Goal: Task Accomplishment & Management: Complete application form

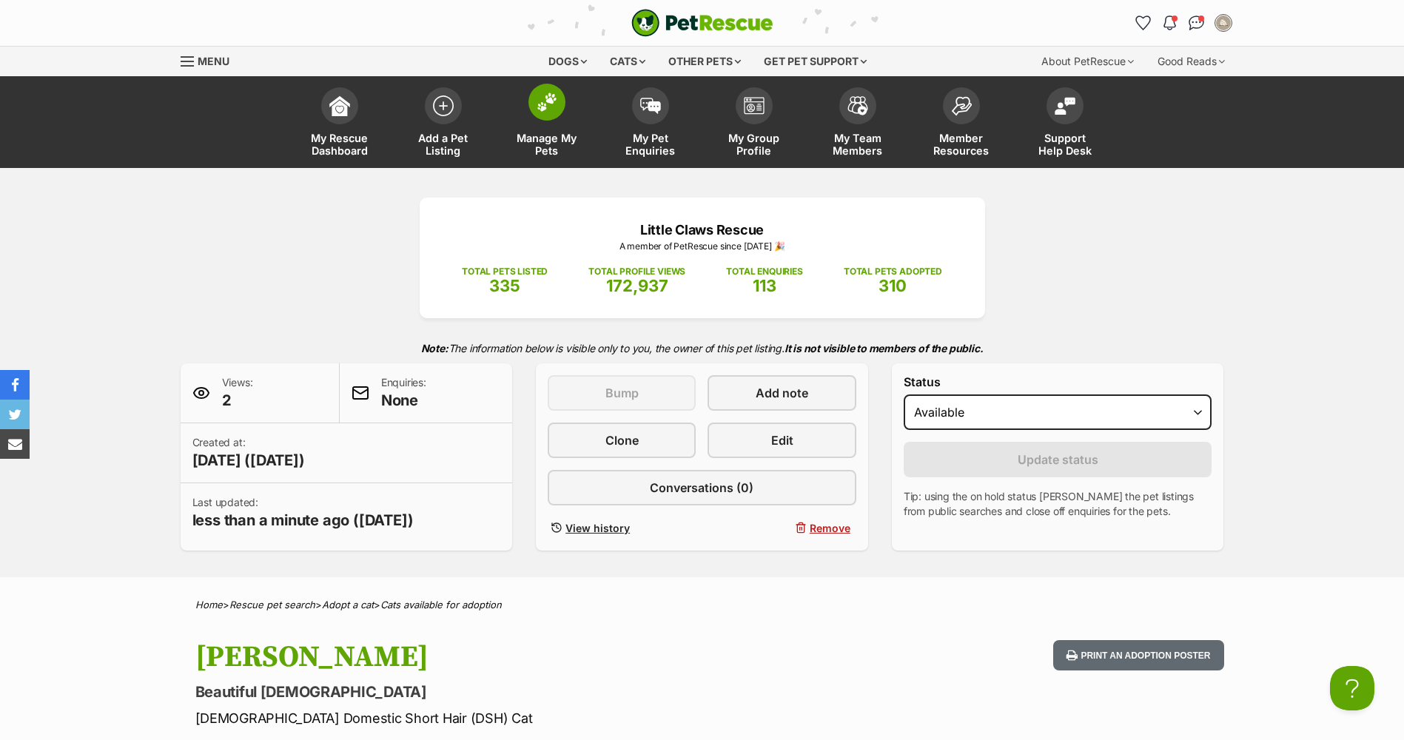
click at [534, 112] on span at bounding box center [546, 102] width 37 height 37
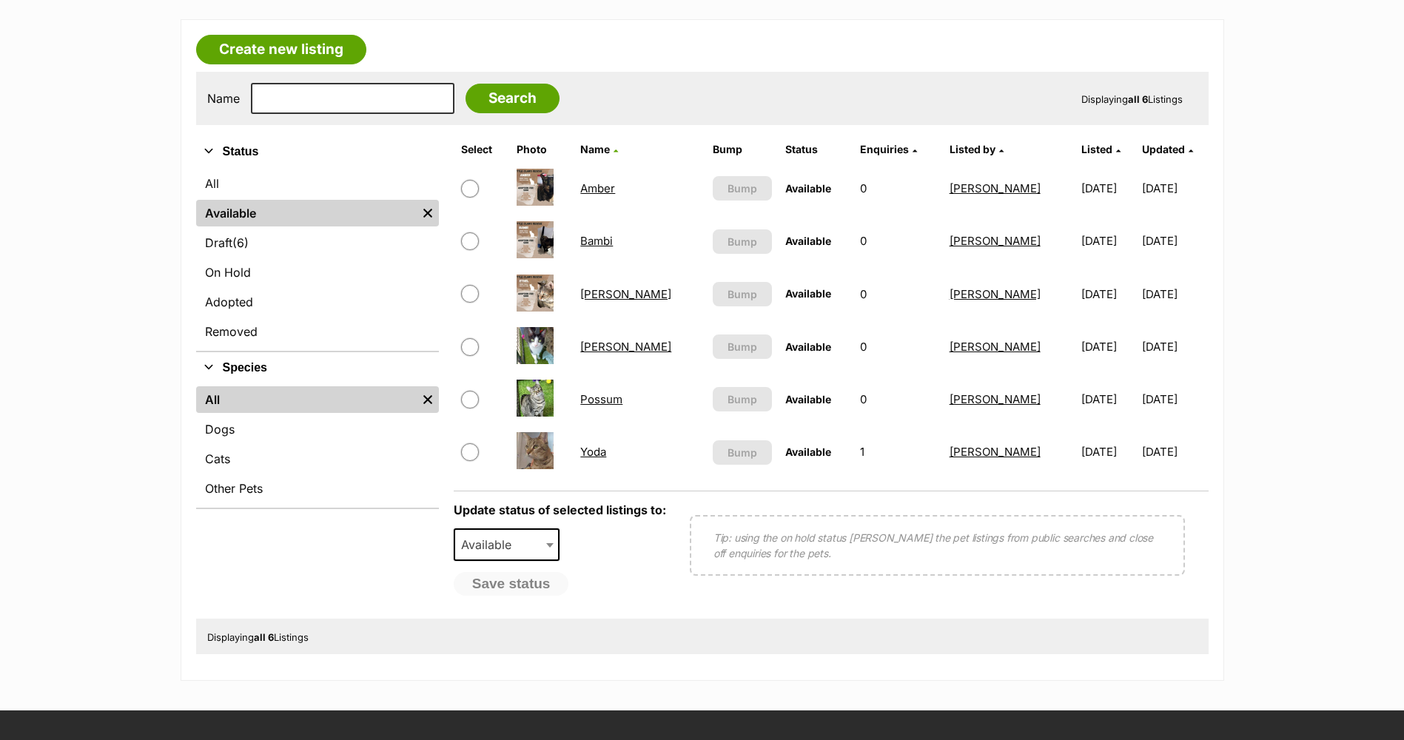
scroll to position [148, 0]
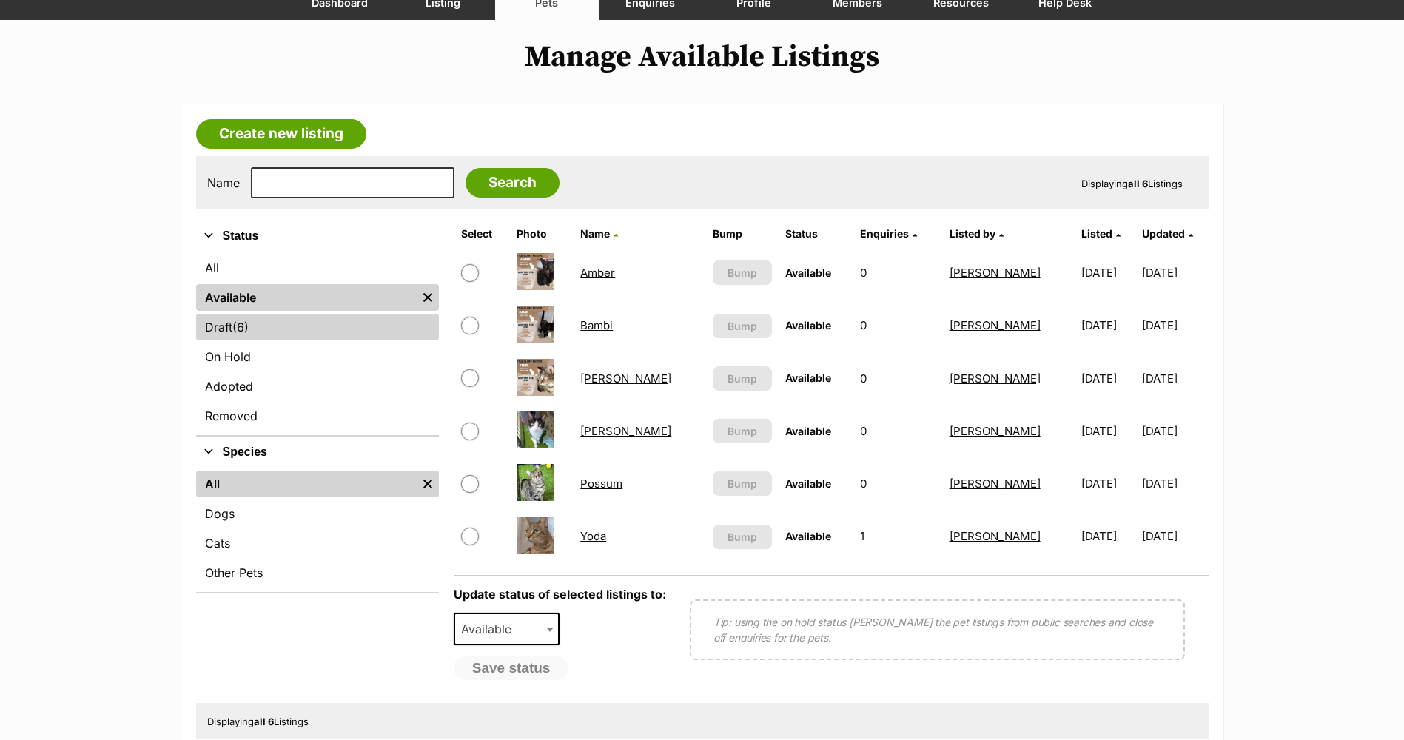
click at [257, 322] on link "Draft (6) Items" at bounding box center [317, 327] width 243 height 27
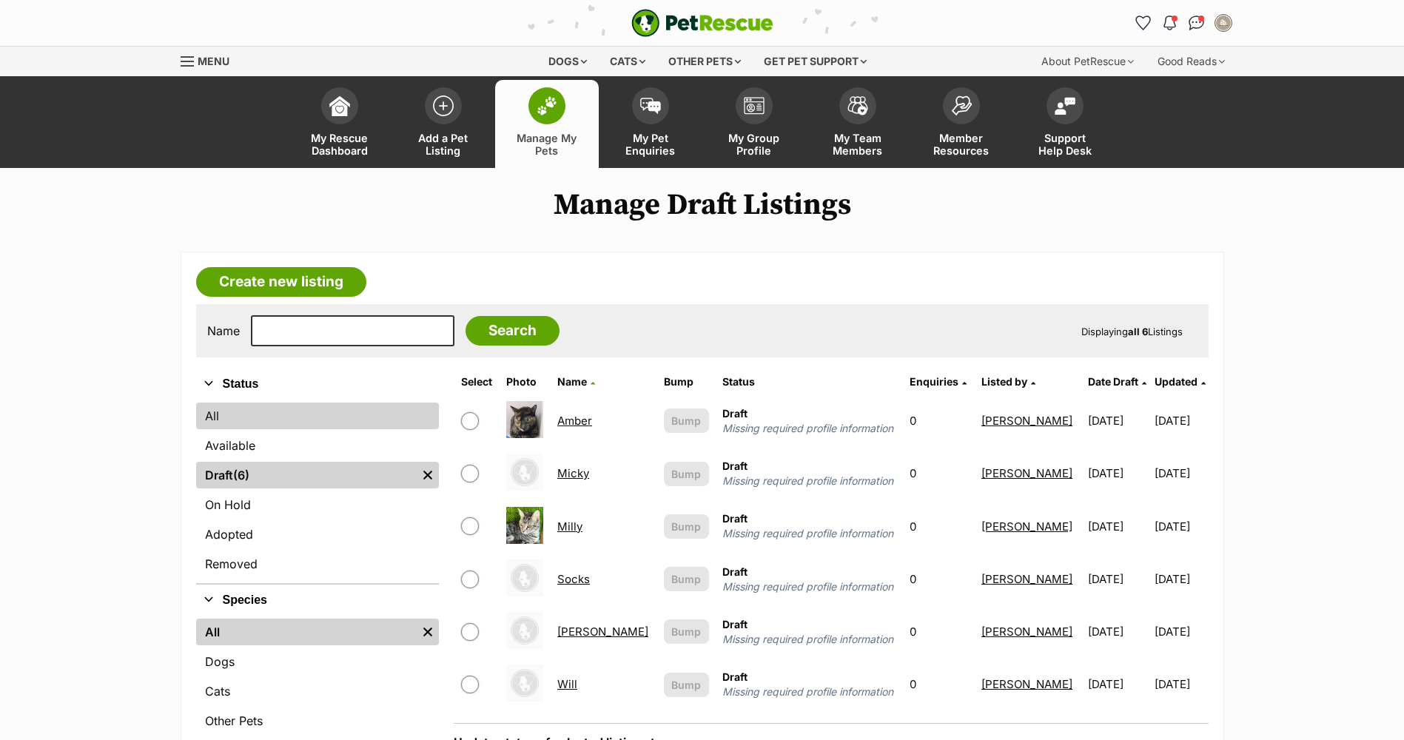
click at [225, 420] on link "All" at bounding box center [317, 415] width 243 height 27
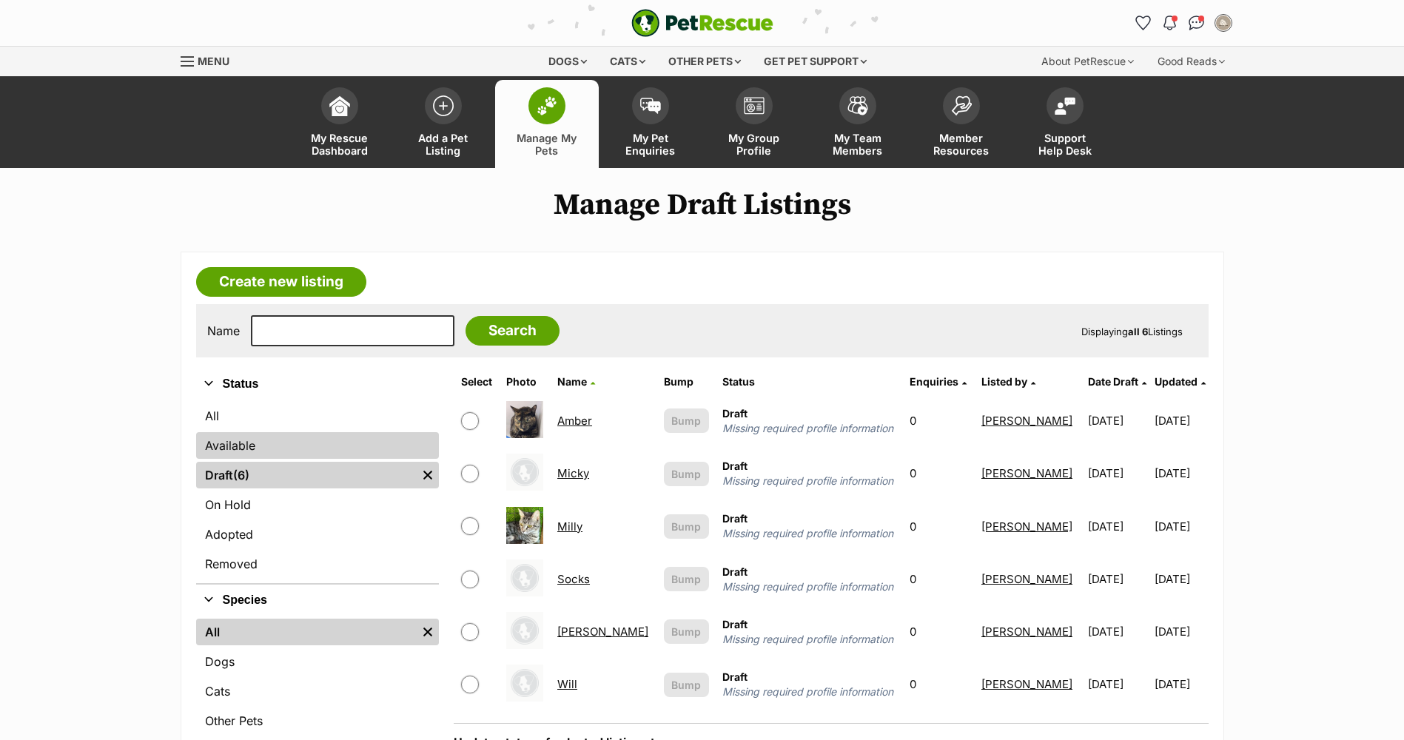
click at [315, 439] on link "Available" at bounding box center [317, 445] width 243 height 27
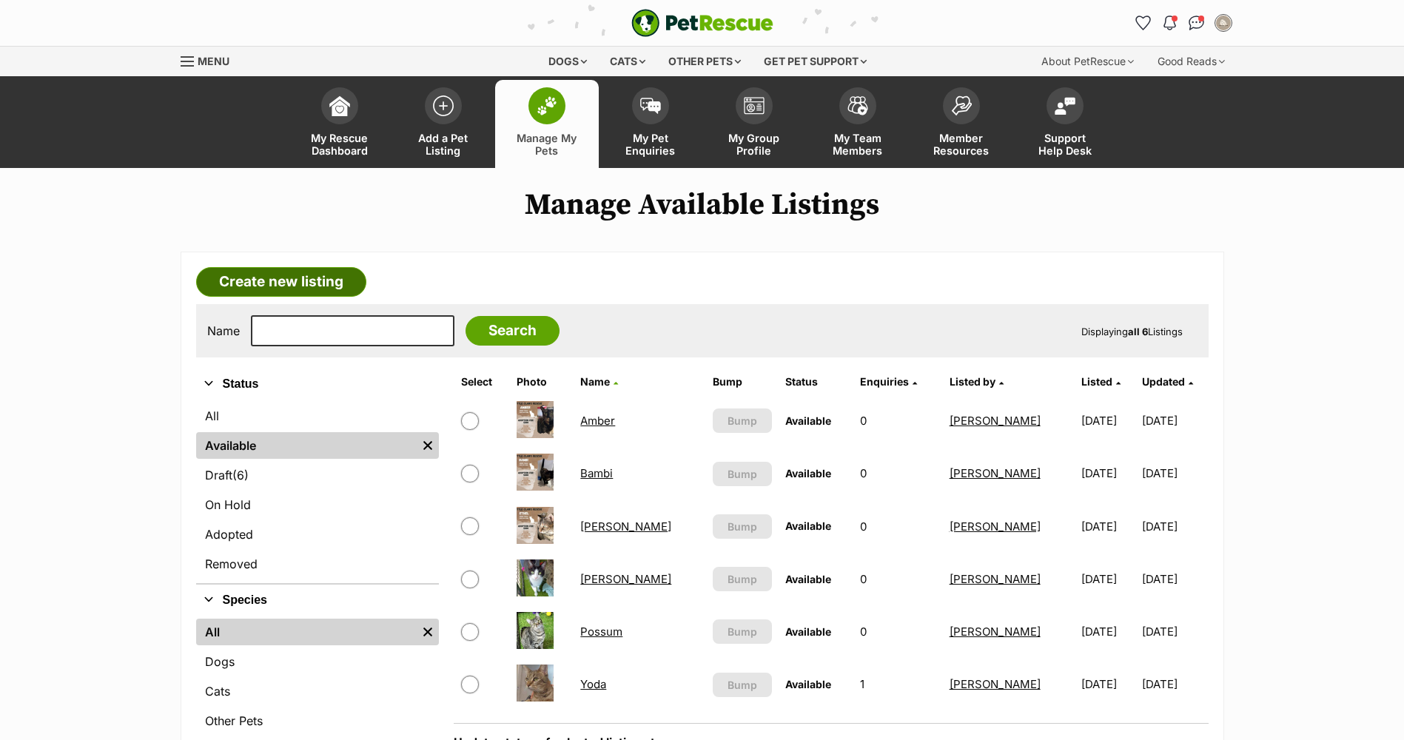
click at [292, 268] on link "Create new listing" at bounding box center [281, 282] width 170 height 30
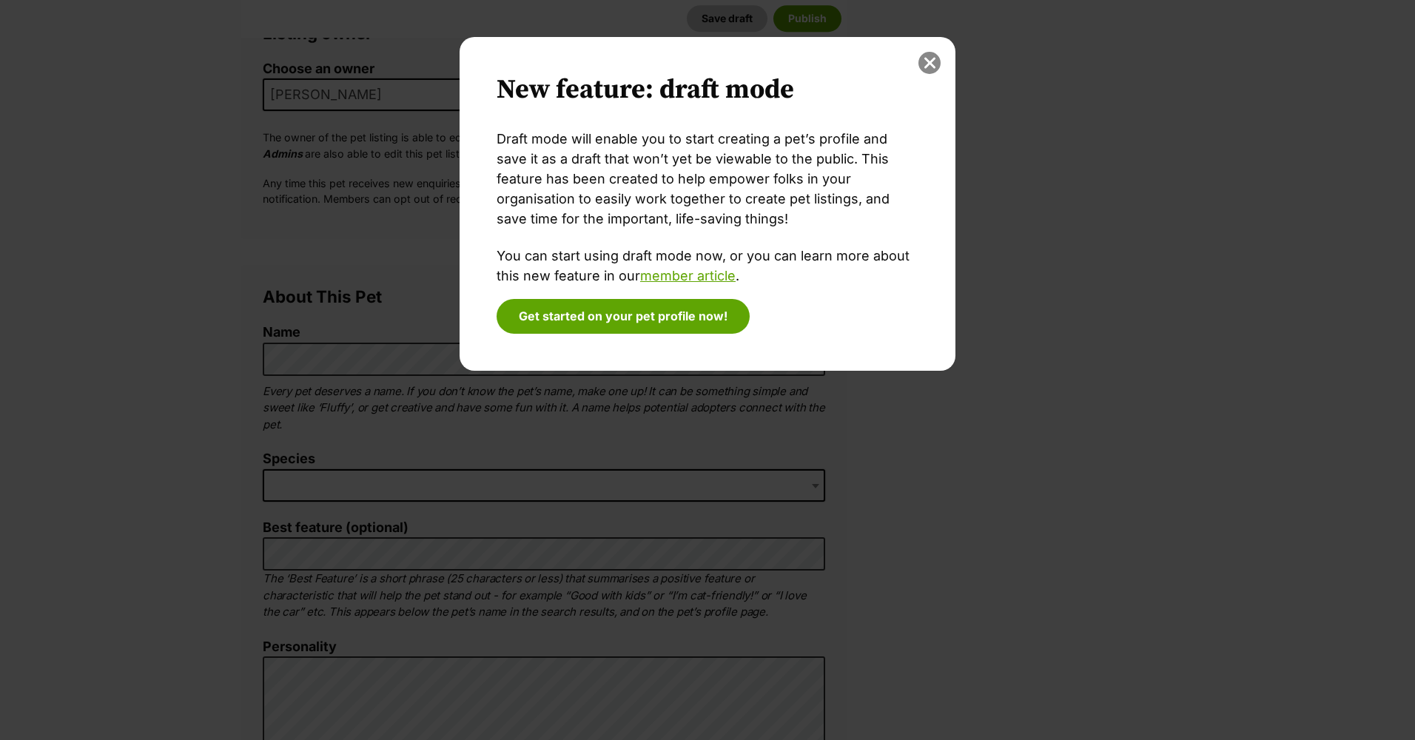
click at [927, 61] on button "close" at bounding box center [929, 63] width 22 height 22
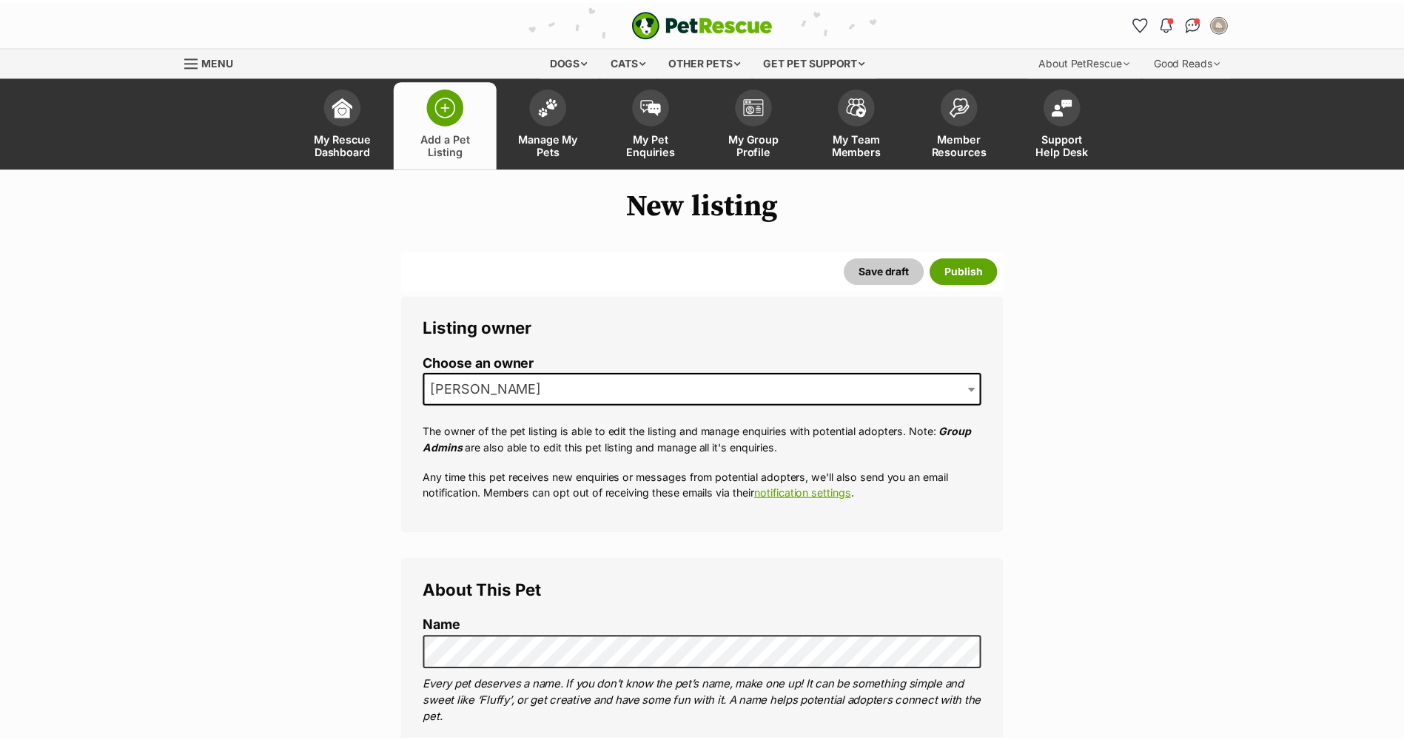
scroll to position [294, 0]
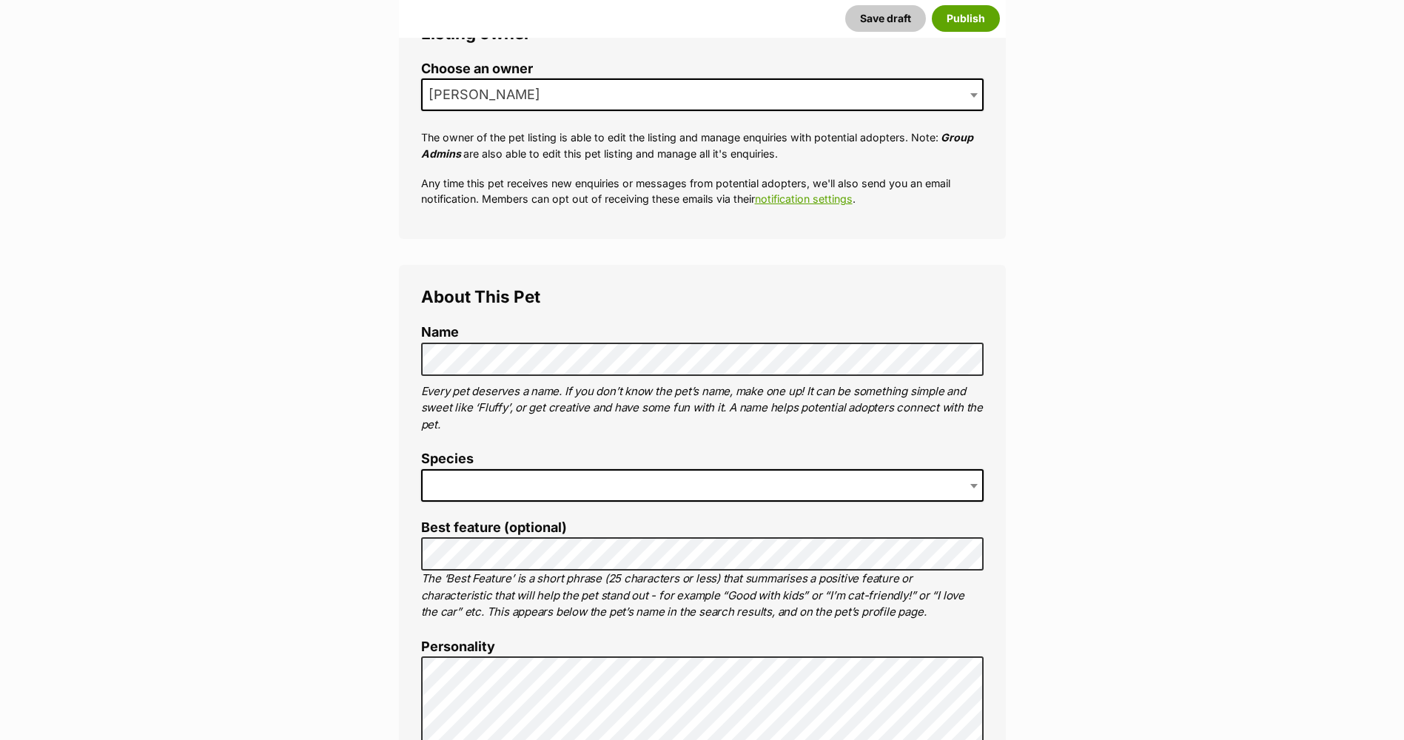
click at [513, 471] on span at bounding box center [702, 485] width 562 height 33
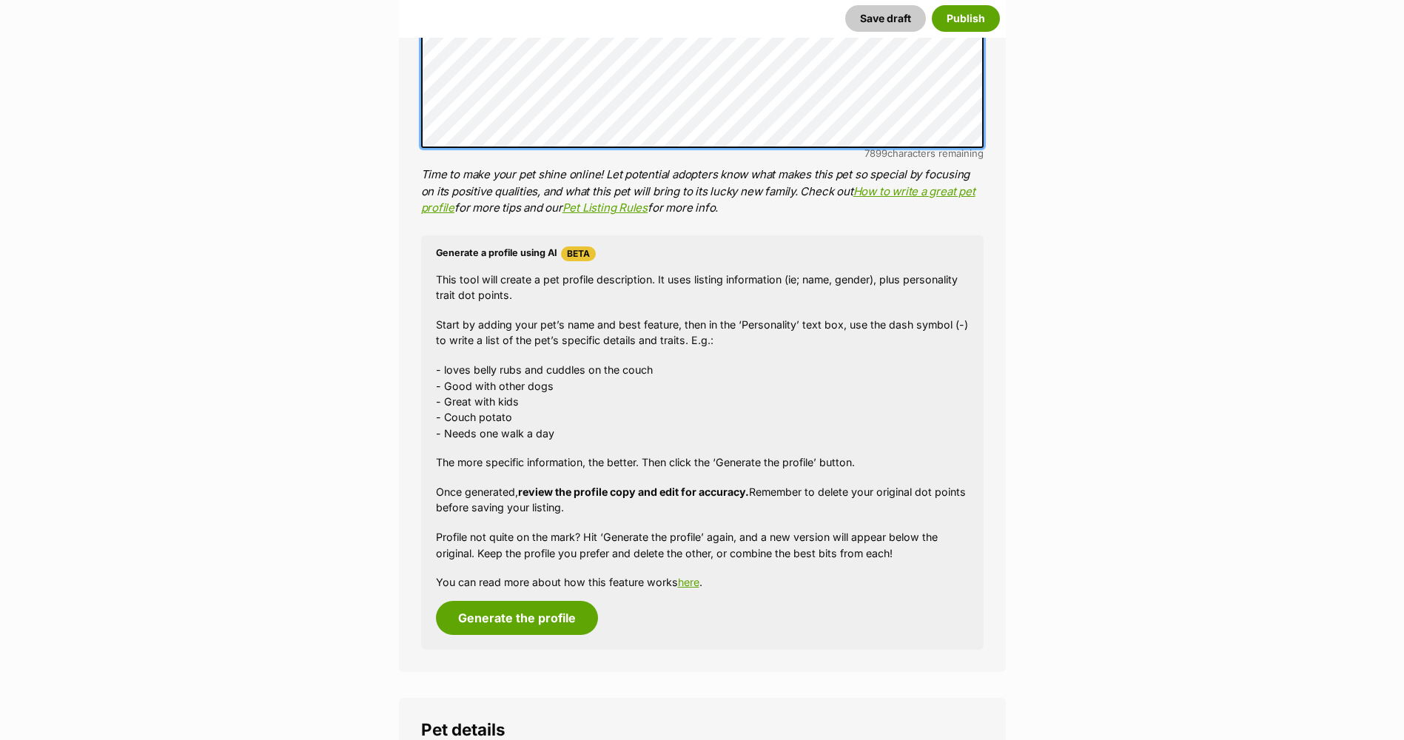
scroll to position [1256, 0]
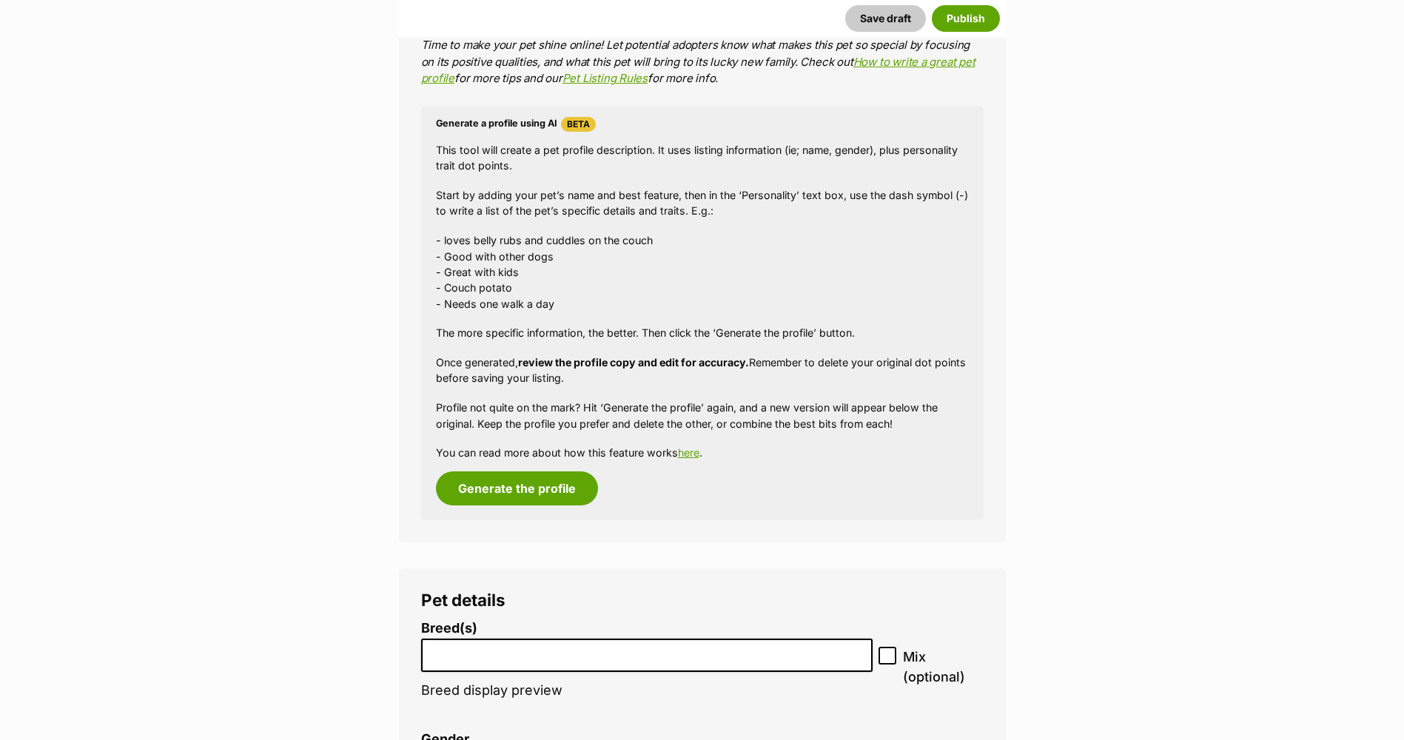
click at [572, 646] on input "search" at bounding box center [647, 652] width 442 height 16
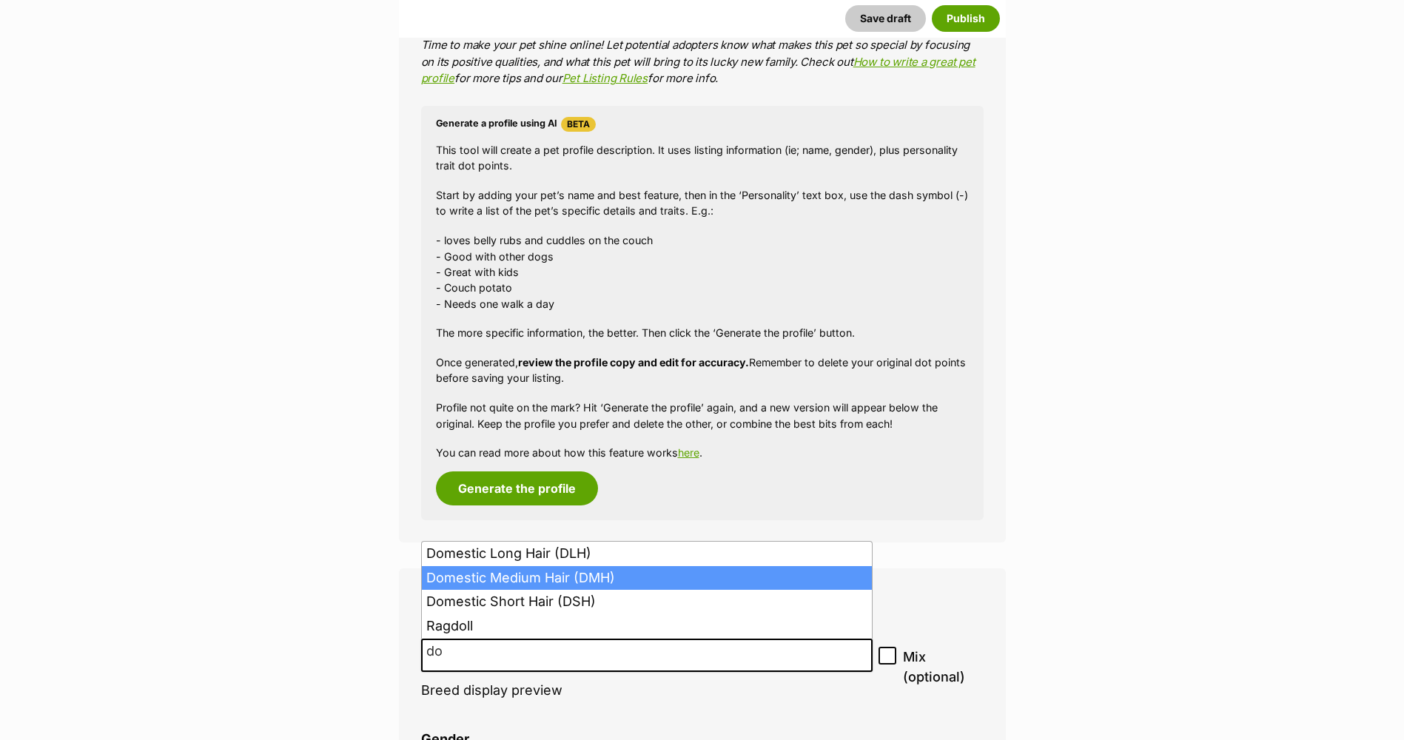
type input "do"
select select "252101"
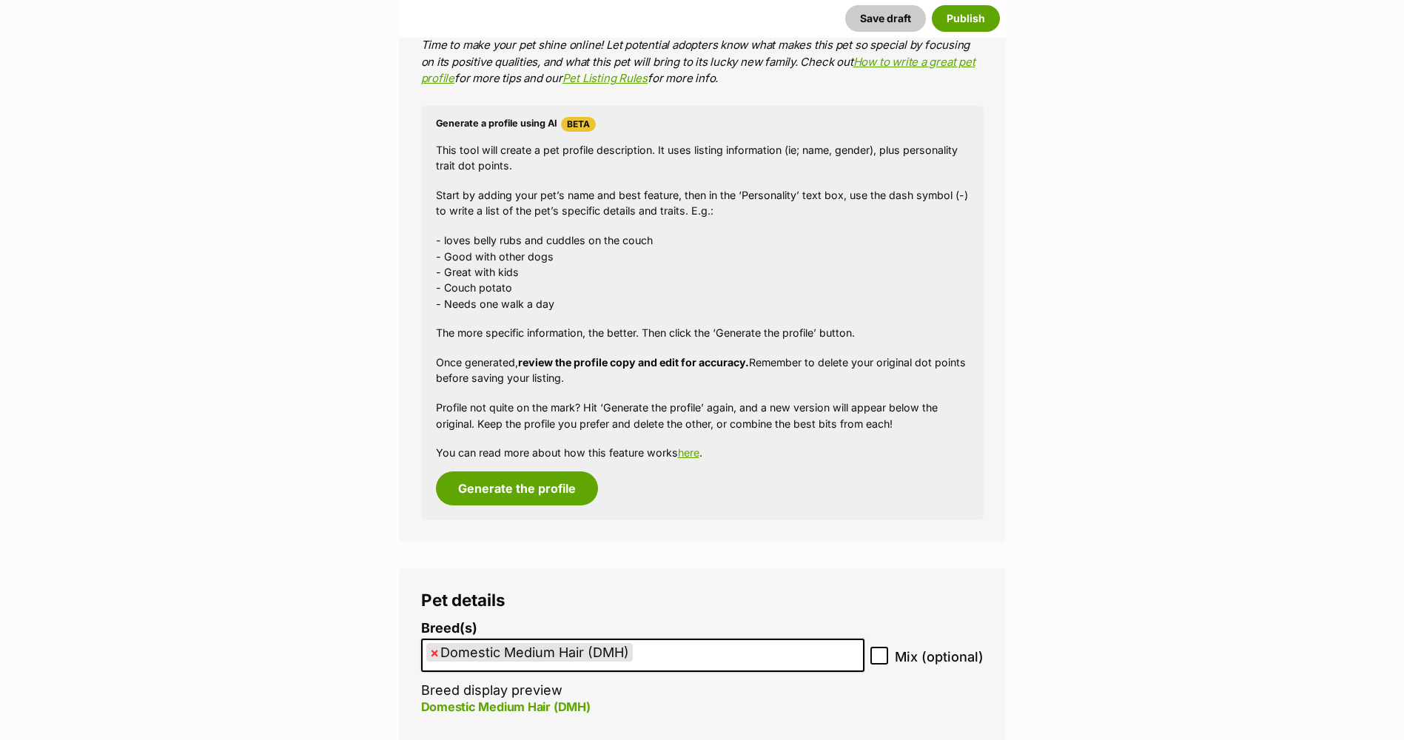
click at [639, 647] on input "search" at bounding box center [641, 652] width 10 height 16
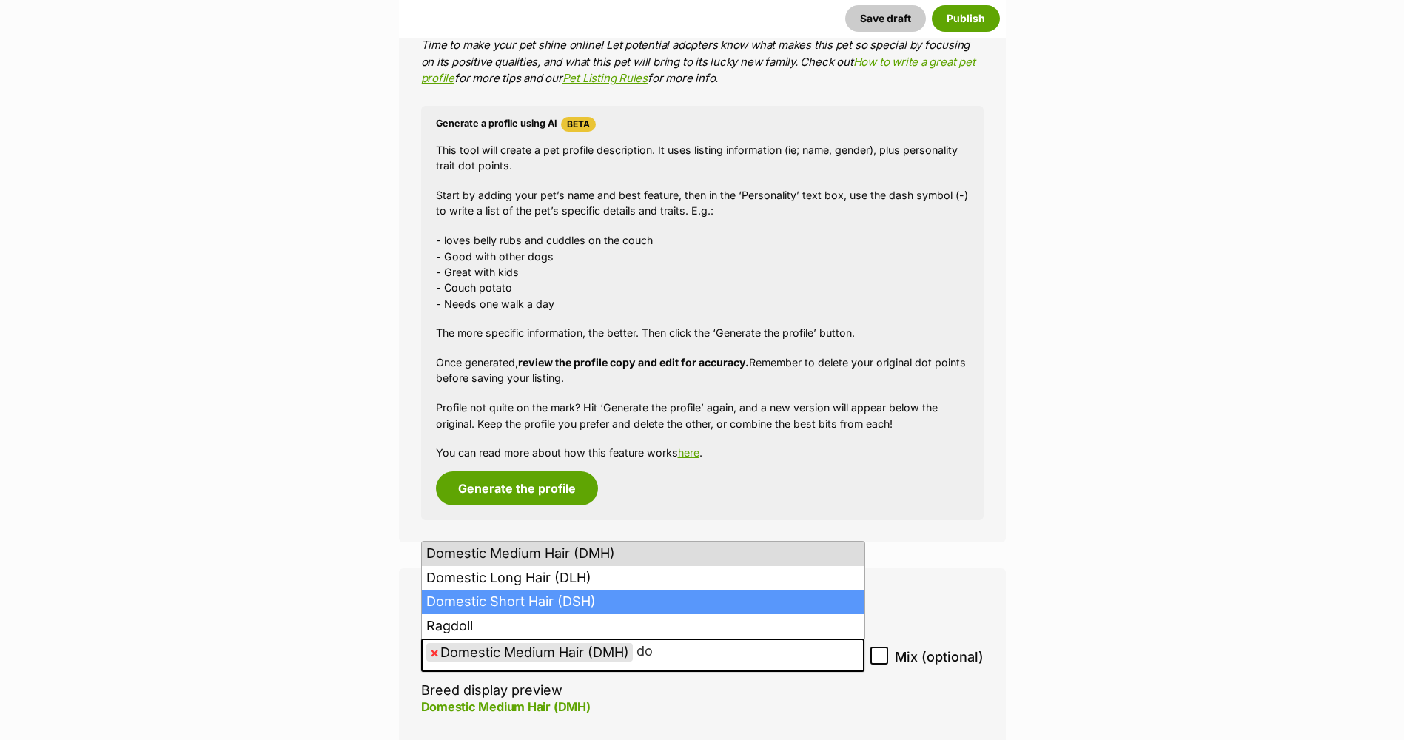
type input "do"
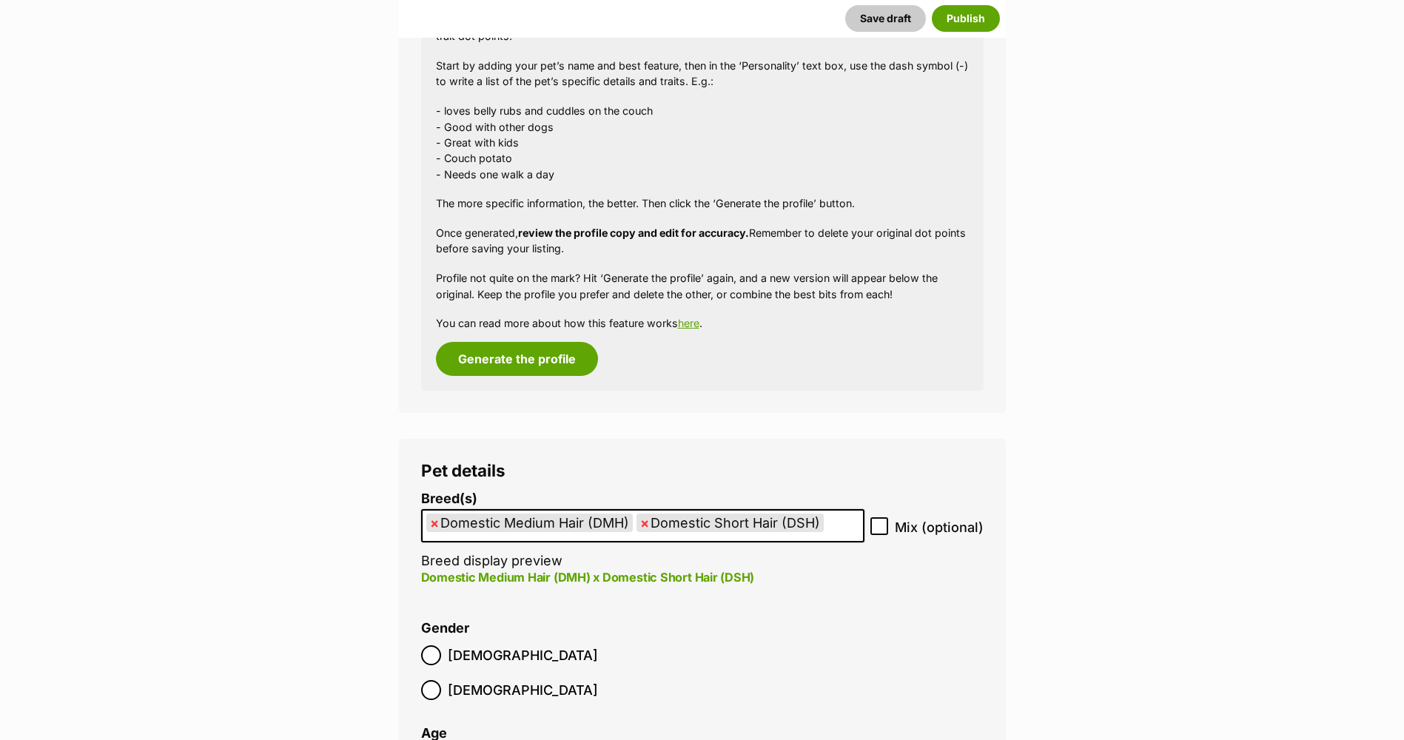
scroll to position [1552, 0]
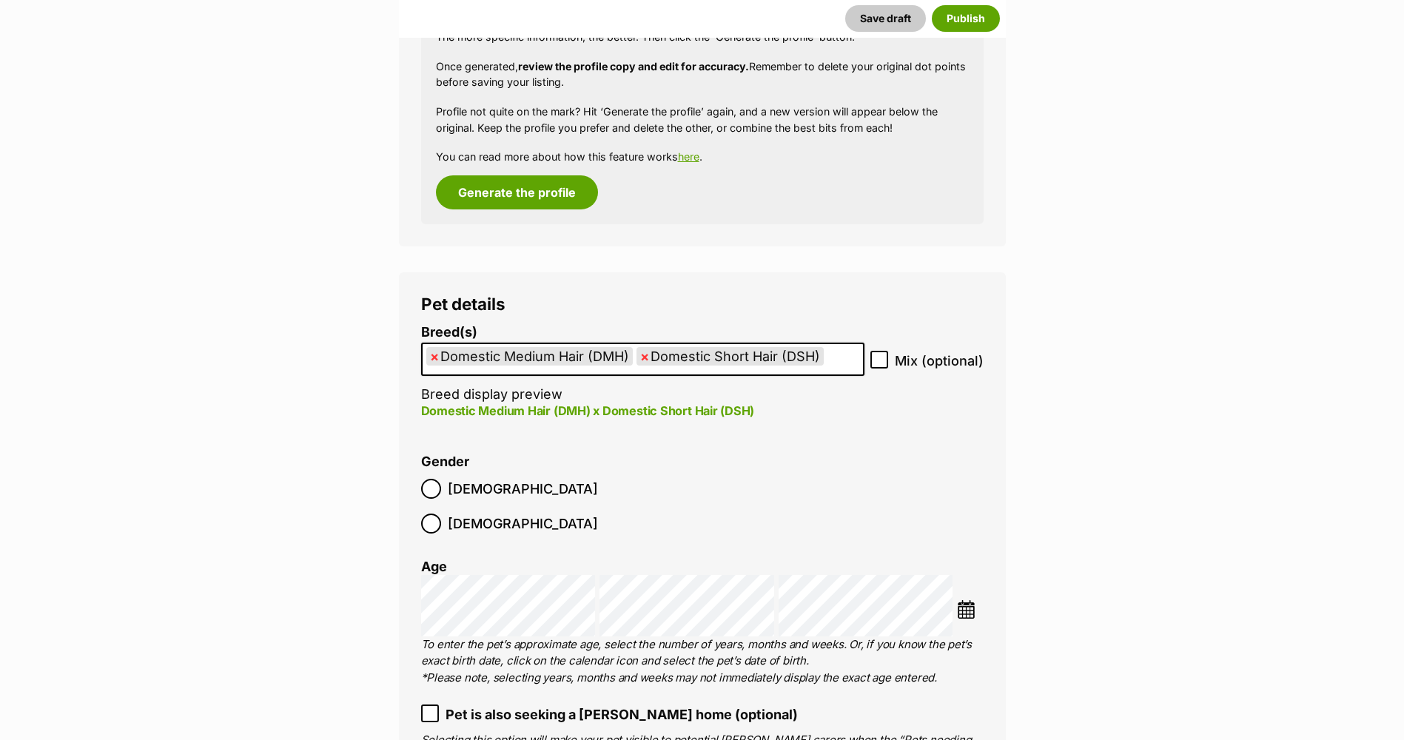
click at [547, 513] on span "Female" at bounding box center [523, 523] width 150 height 20
click at [971, 600] on img at bounding box center [966, 609] width 18 height 18
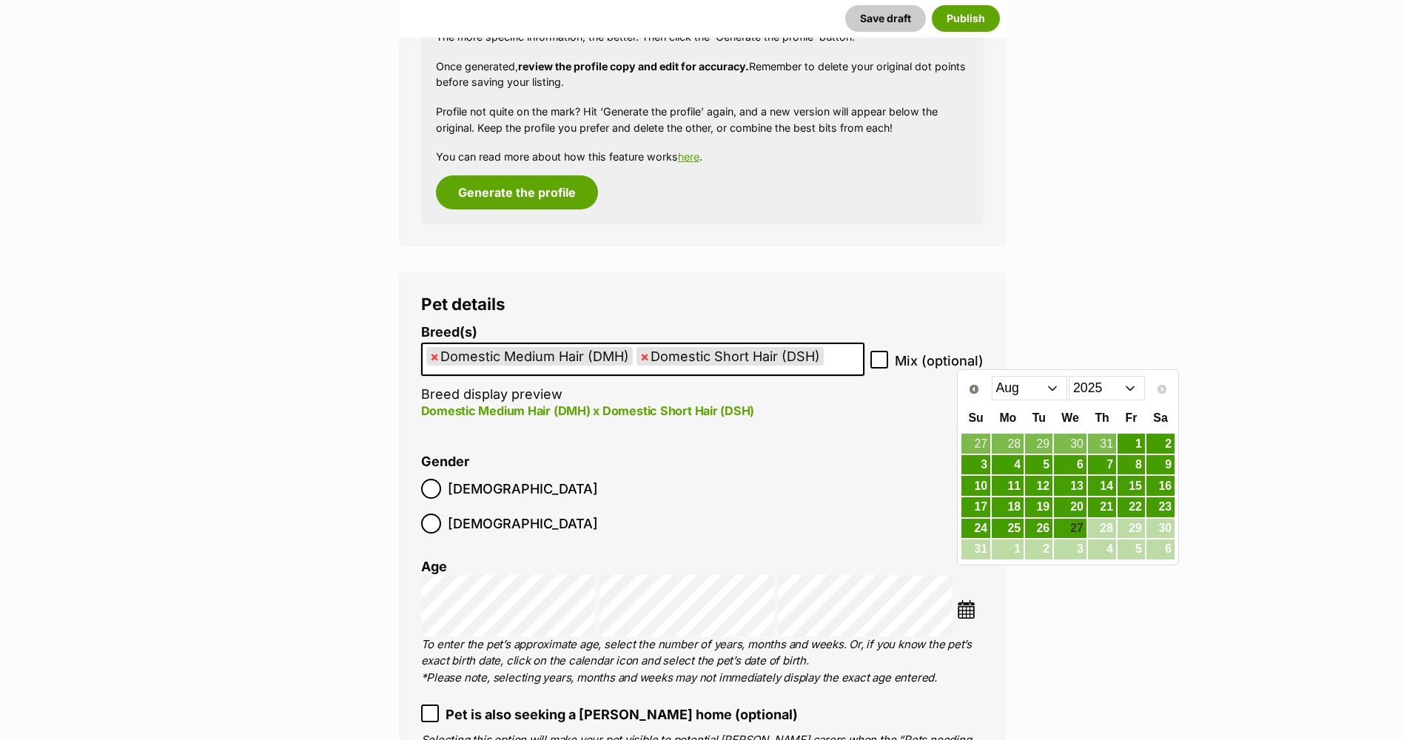
click at [1134, 396] on div "Jan Feb Mar Apr May Jun Jul Aug 2015 2016 2017 2018 2019 2020 2021 2022 2023 20…" at bounding box center [1067, 387] width 155 height 25
click at [1134, 395] on select "2015 2016 2017 2018 2019 2020 2021 2022 2023 2024 2025" at bounding box center [1106, 388] width 76 height 24
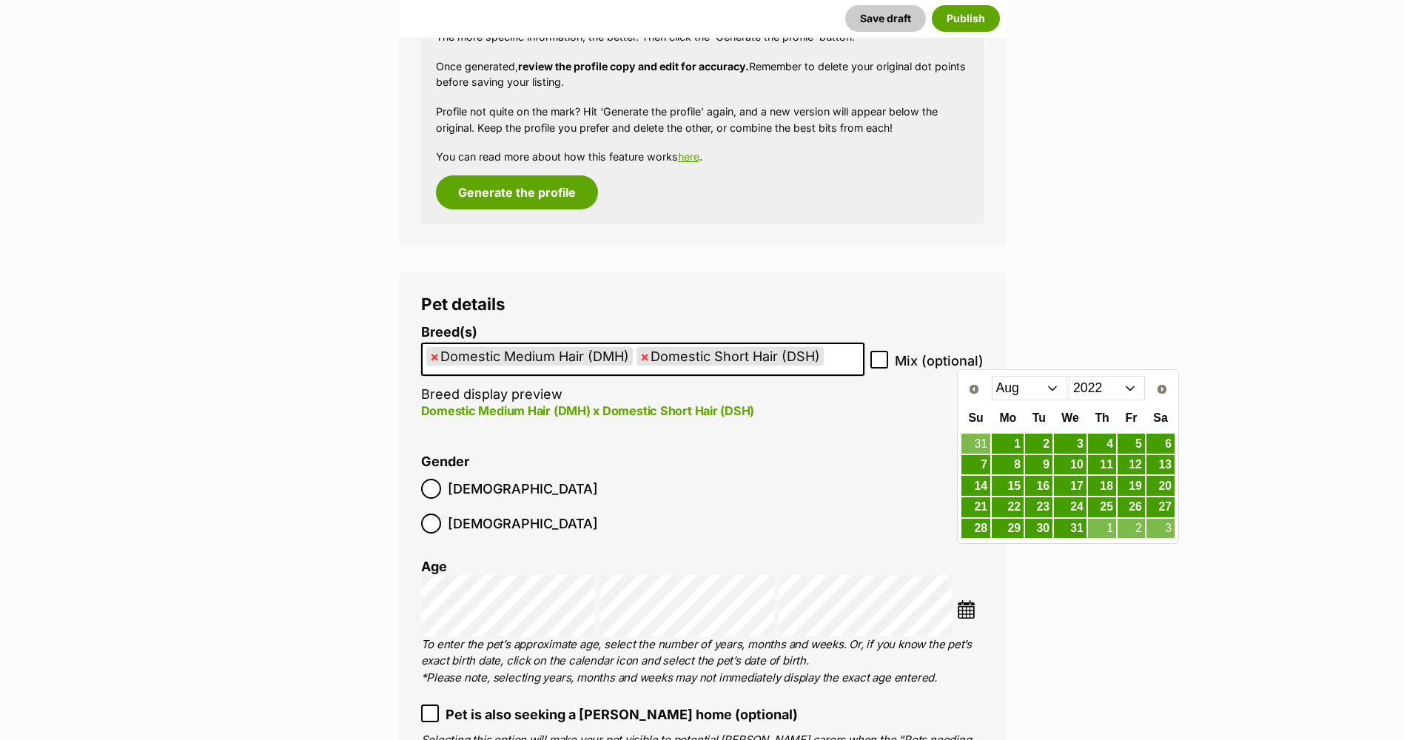
click at [1055, 399] on select "Jan Feb Mar Apr May Jun Jul Aug Sep Oct Nov Dec" at bounding box center [1029, 388] width 76 height 24
click at [979, 502] on link "20" at bounding box center [975, 507] width 29 height 18
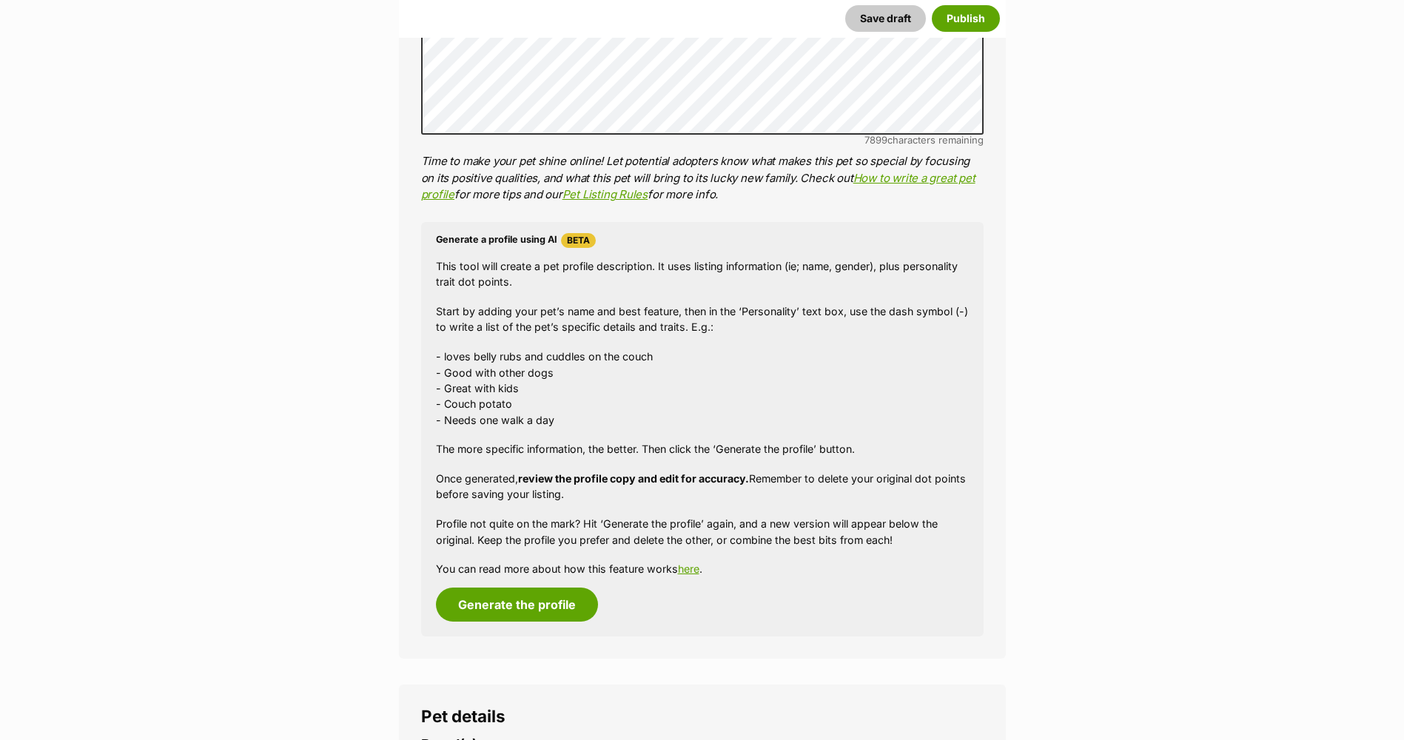
scroll to position [1256, 0]
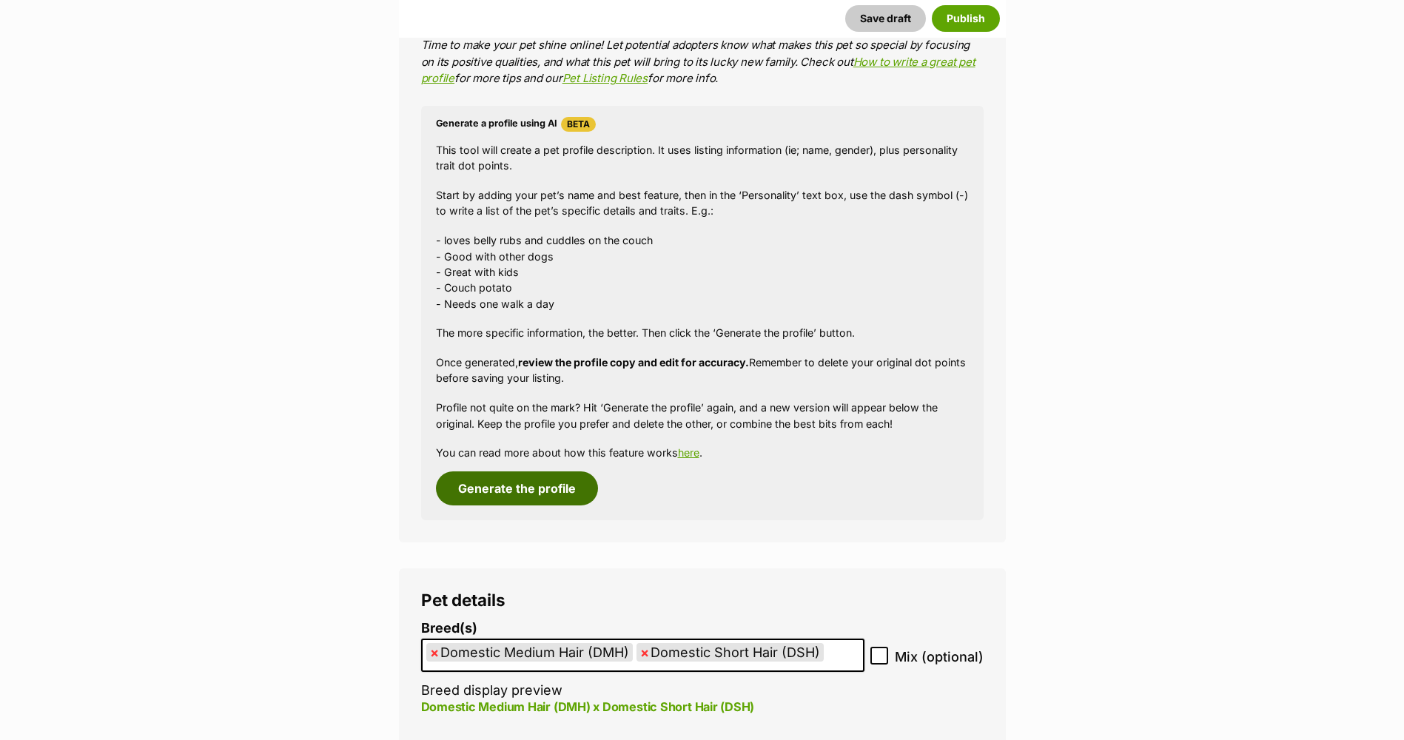
click at [521, 500] on button "Generate the profile" at bounding box center [517, 488] width 162 height 34
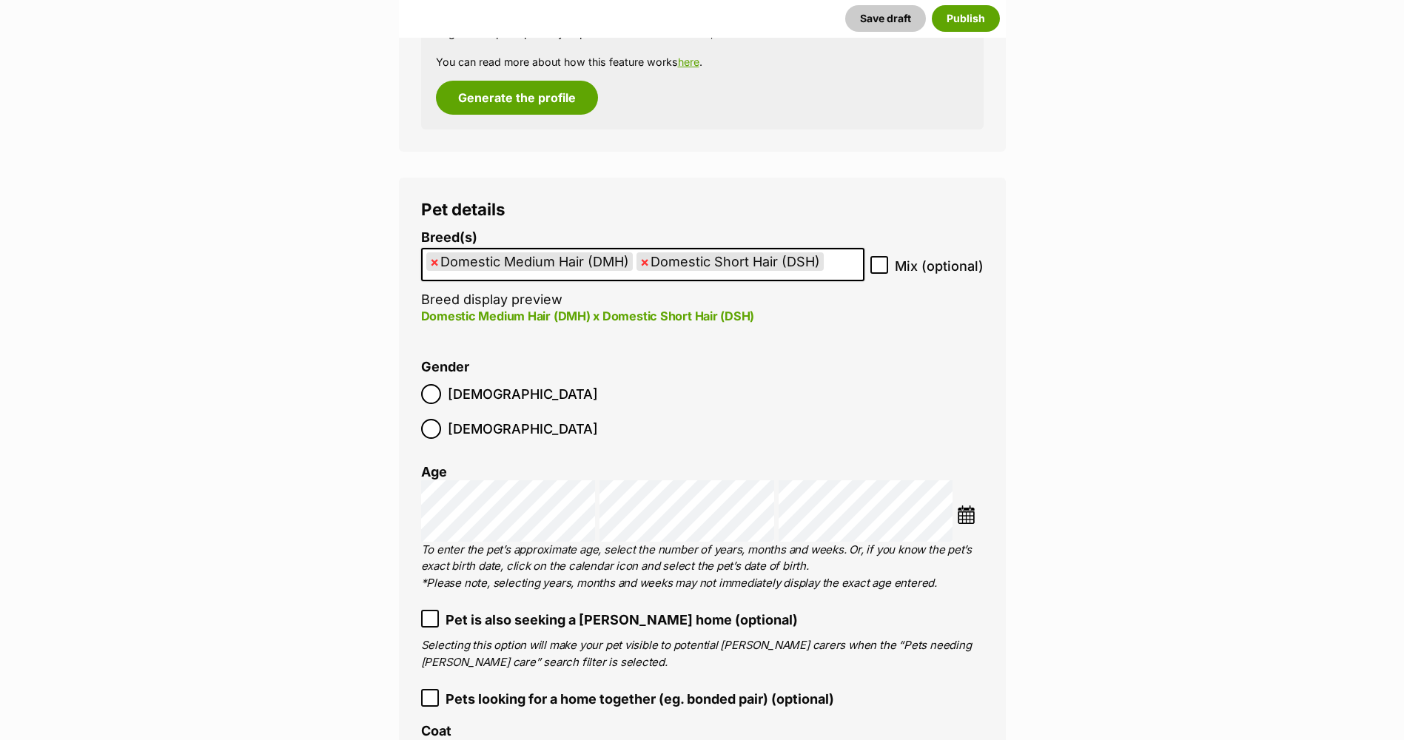
scroll to position [1853, 0]
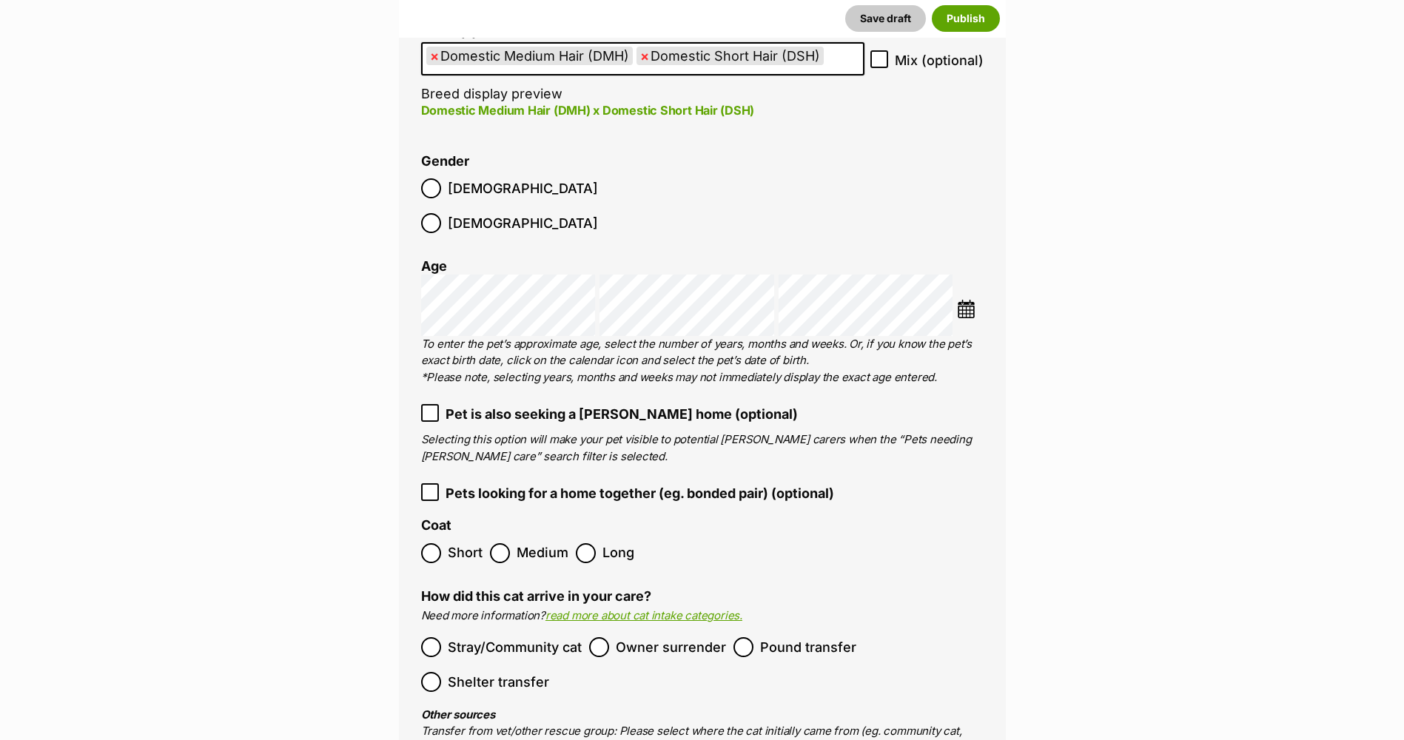
click at [455, 543] on span "Short" at bounding box center [465, 553] width 35 height 20
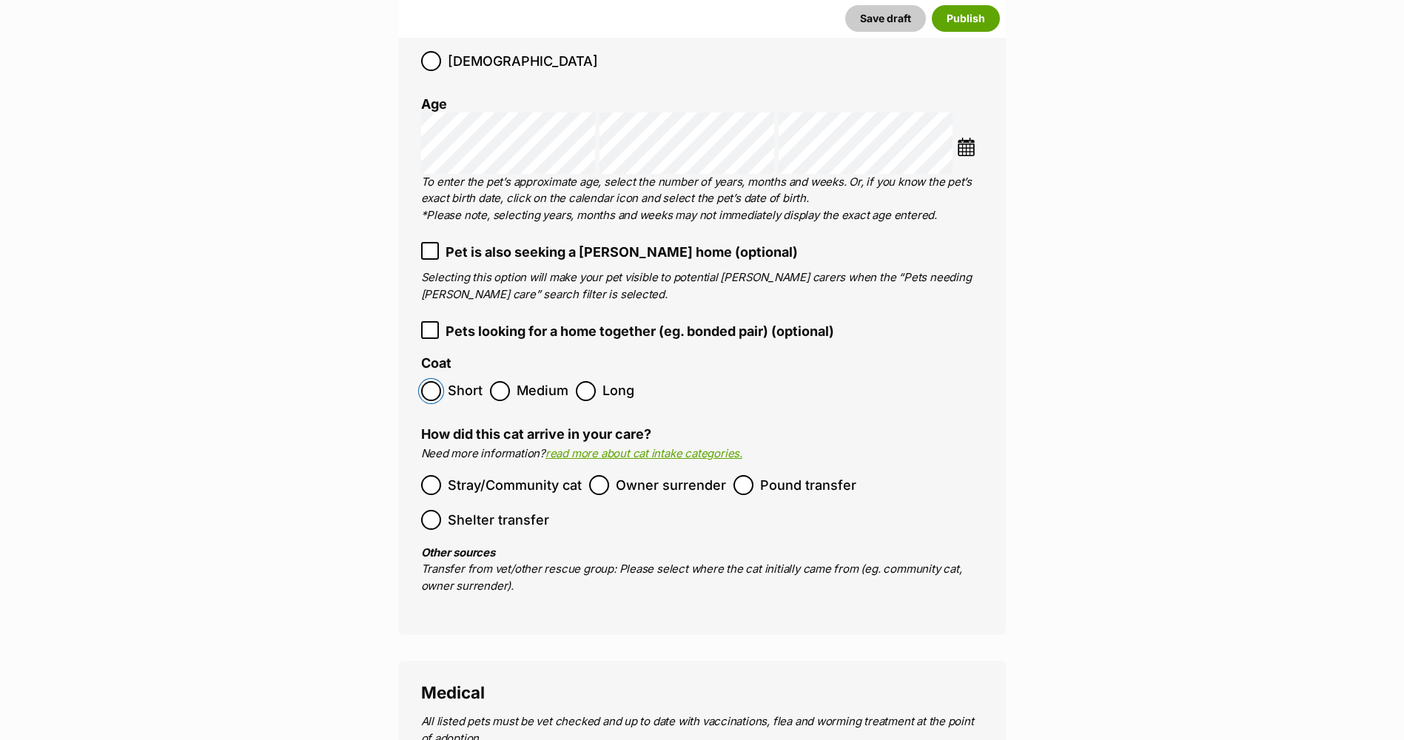
scroll to position [2075, 0]
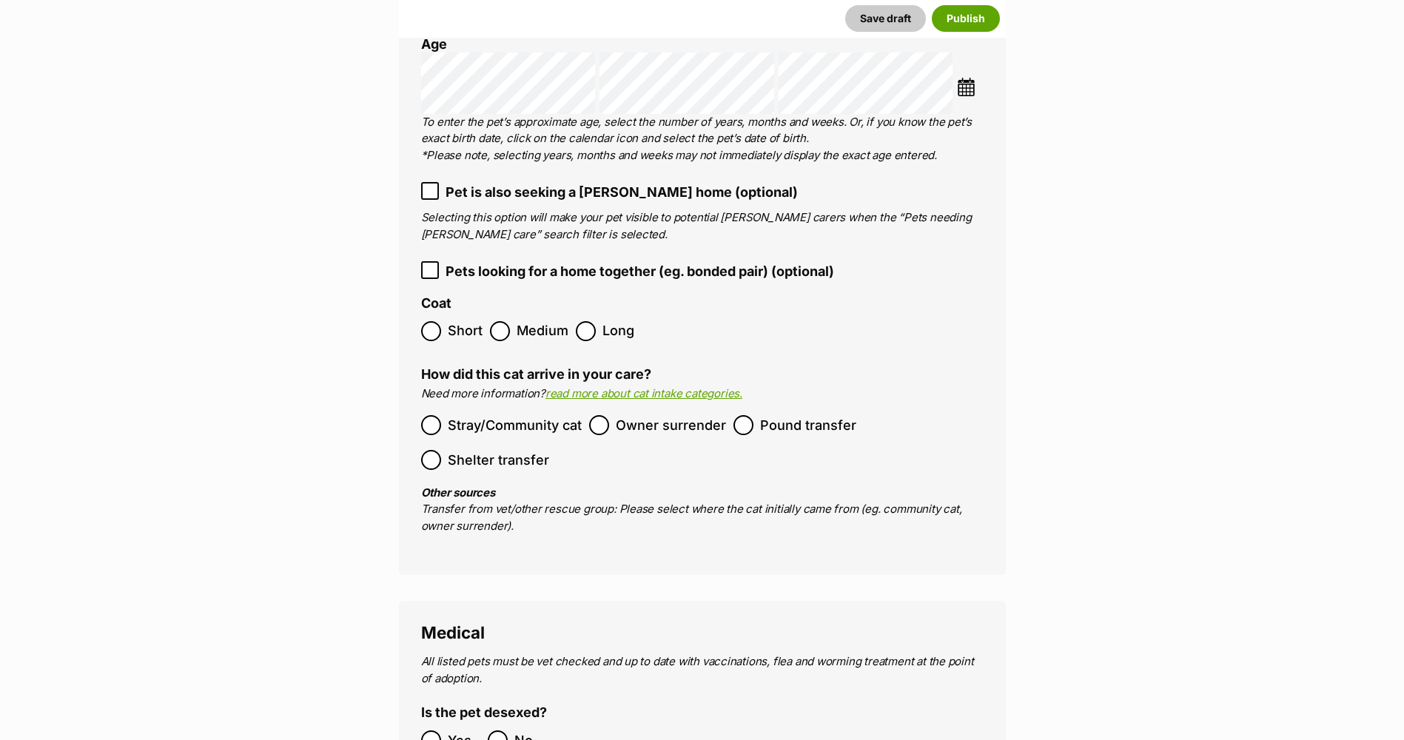
click at [658, 415] on span "Owner surrender" at bounding box center [671, 425] width 110 height 20
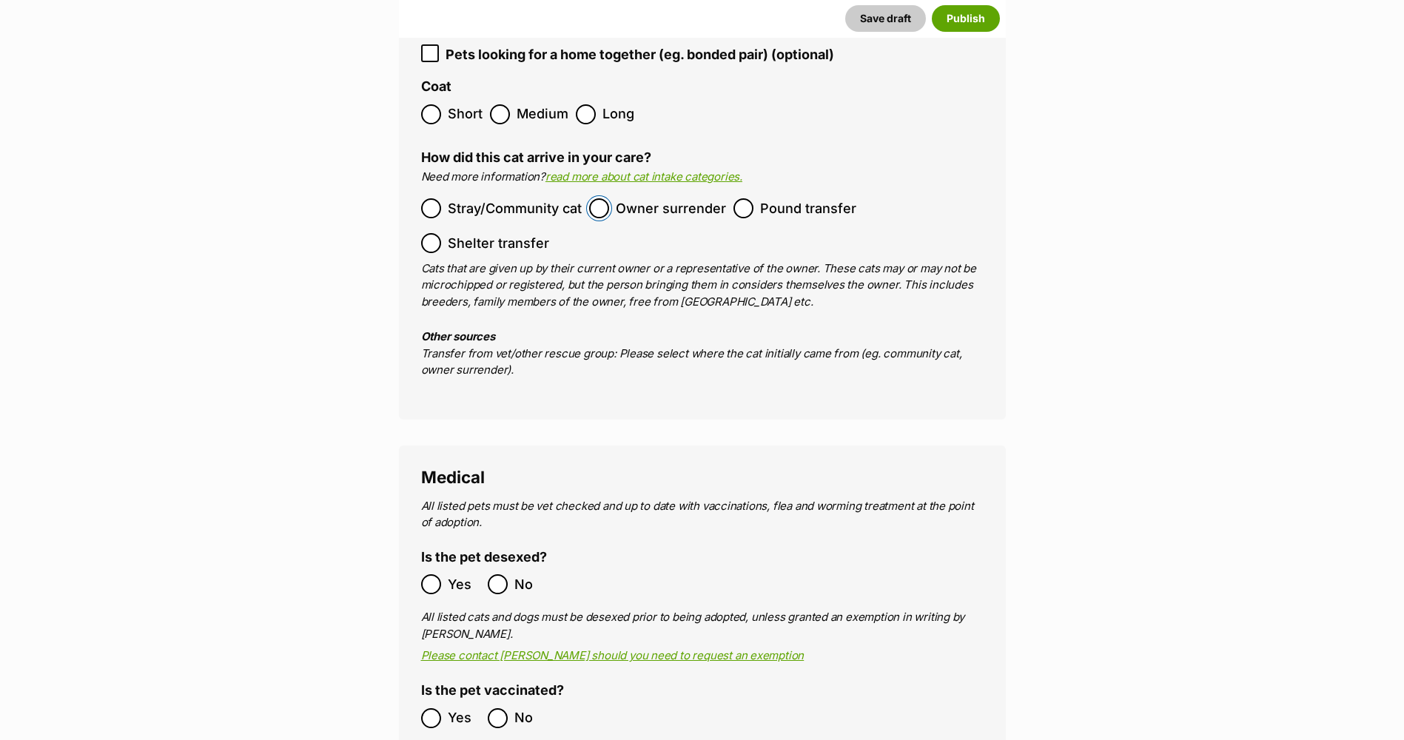
scroll to position [2371, 0]
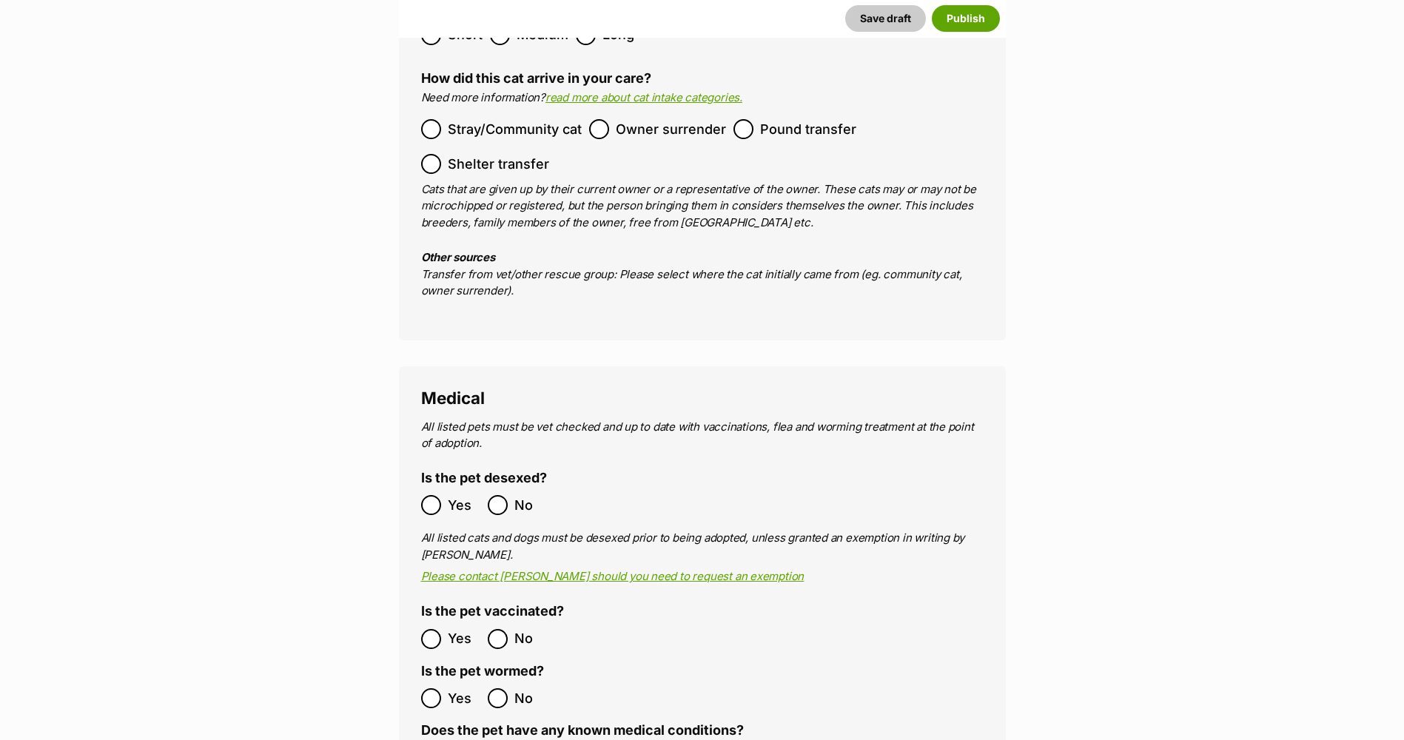
click at [460, 495] on span "Yes" at bounding box center [464, 505] width 33 height 20
click at [454, 622] on ol "Yes No" at bounding box center [561, 639] width 281 height 35
click at [448, 629] on span "Yes" at bounding box center [464, 639] width 33 height 20
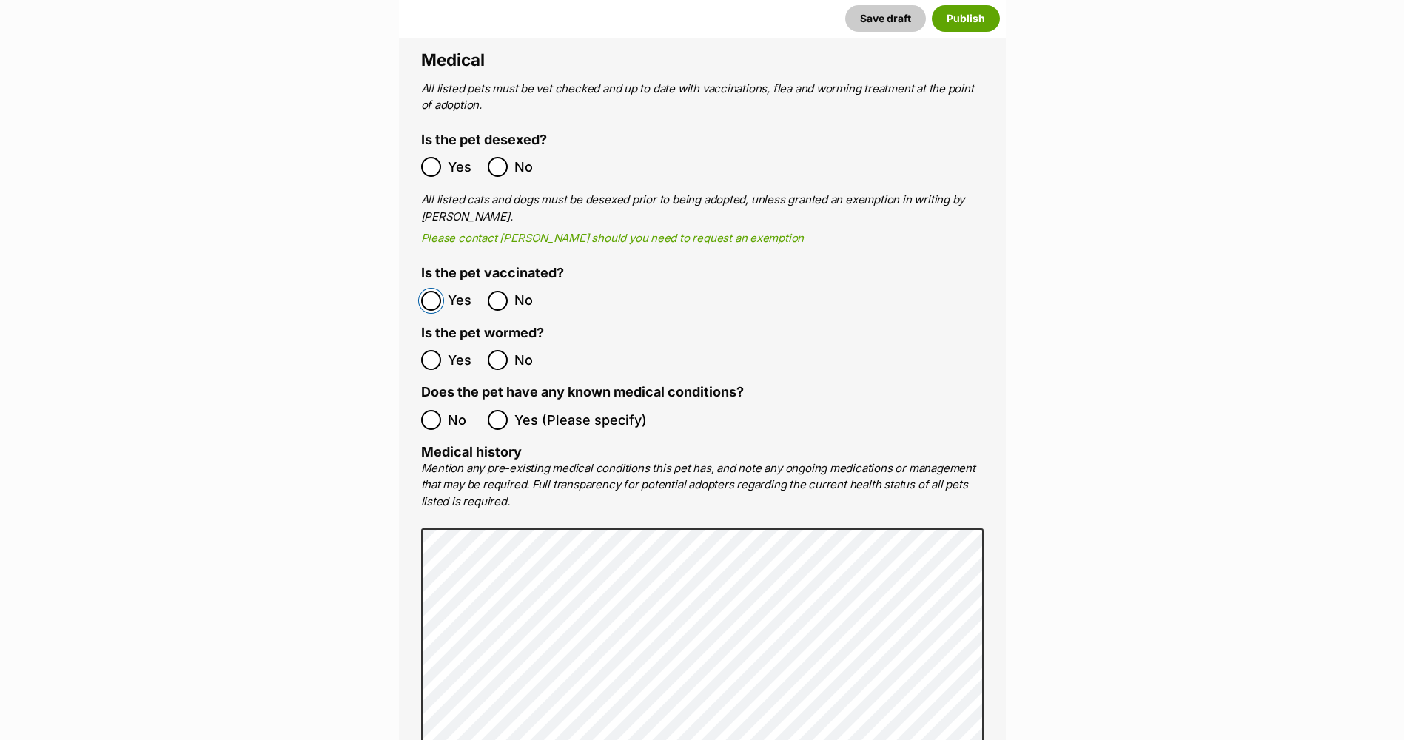
scroll to position [2815, 0]
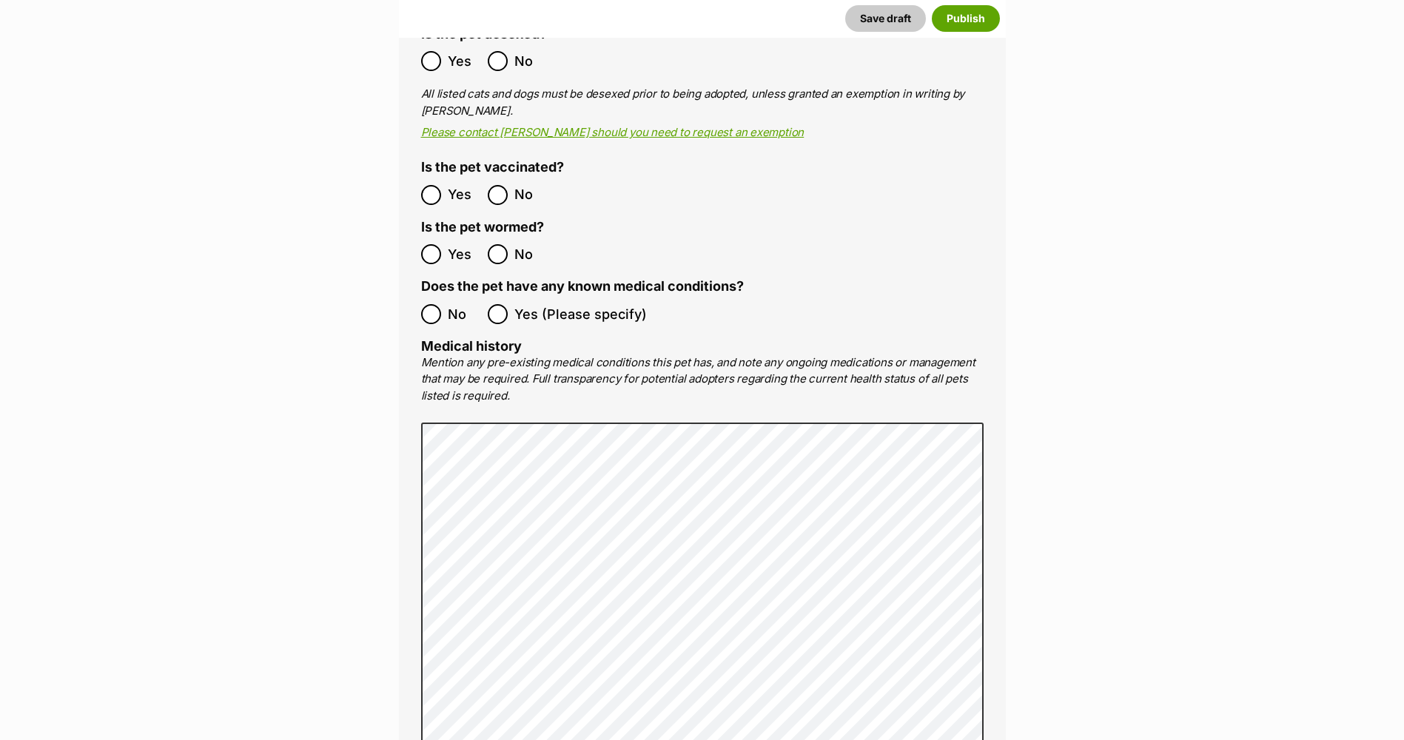
click at [445, 244] on label "Yes" at bounding box center [450, 254] width 59 height 20
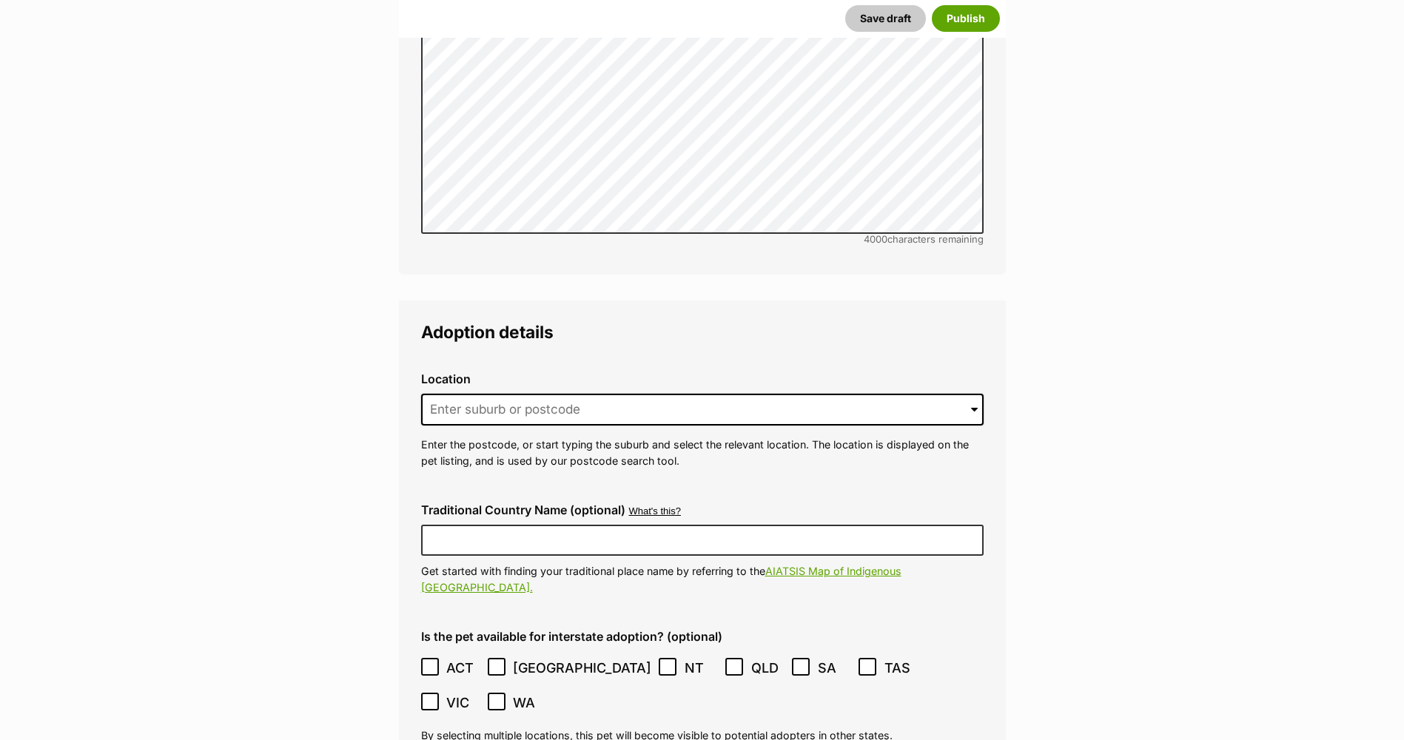
scroll to position [3332, 0]
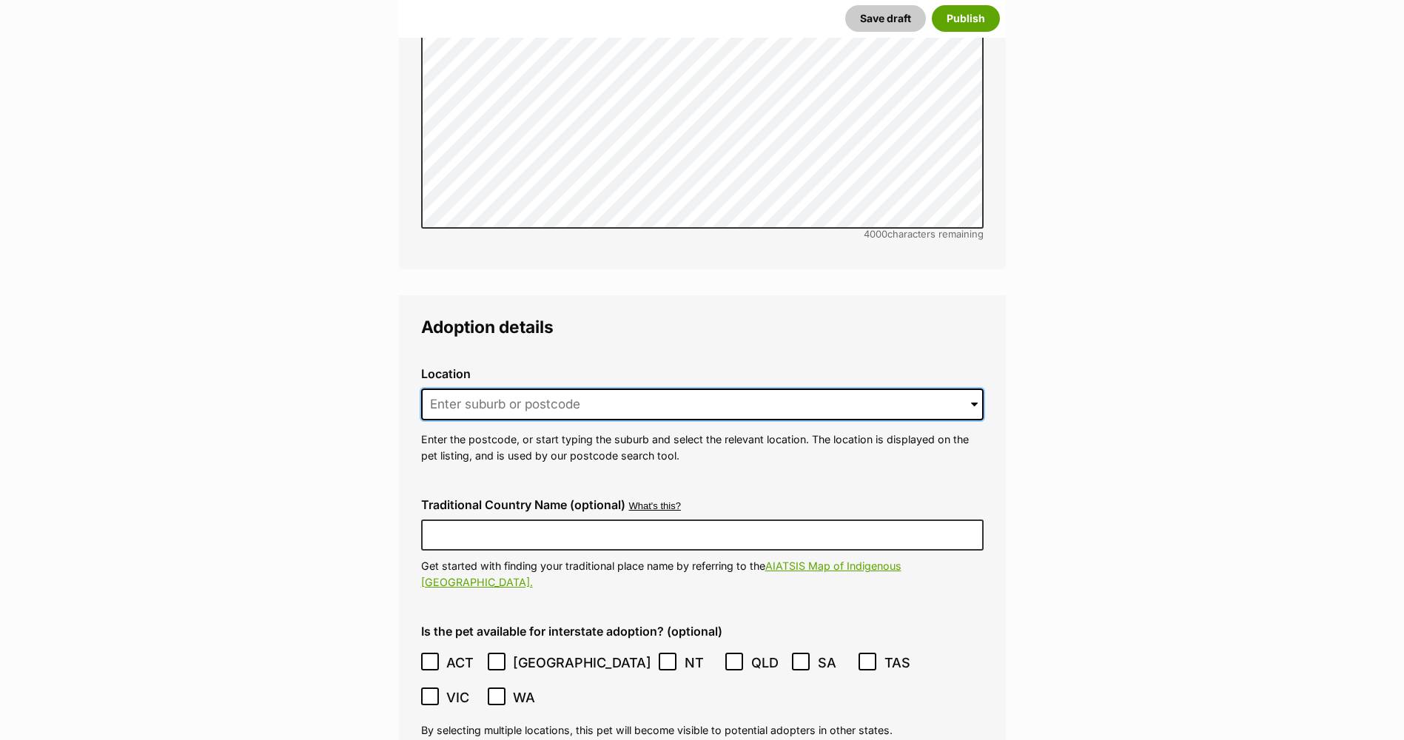
click at [608, 388] on input at bounding box center [702, 404] width 562 height 33
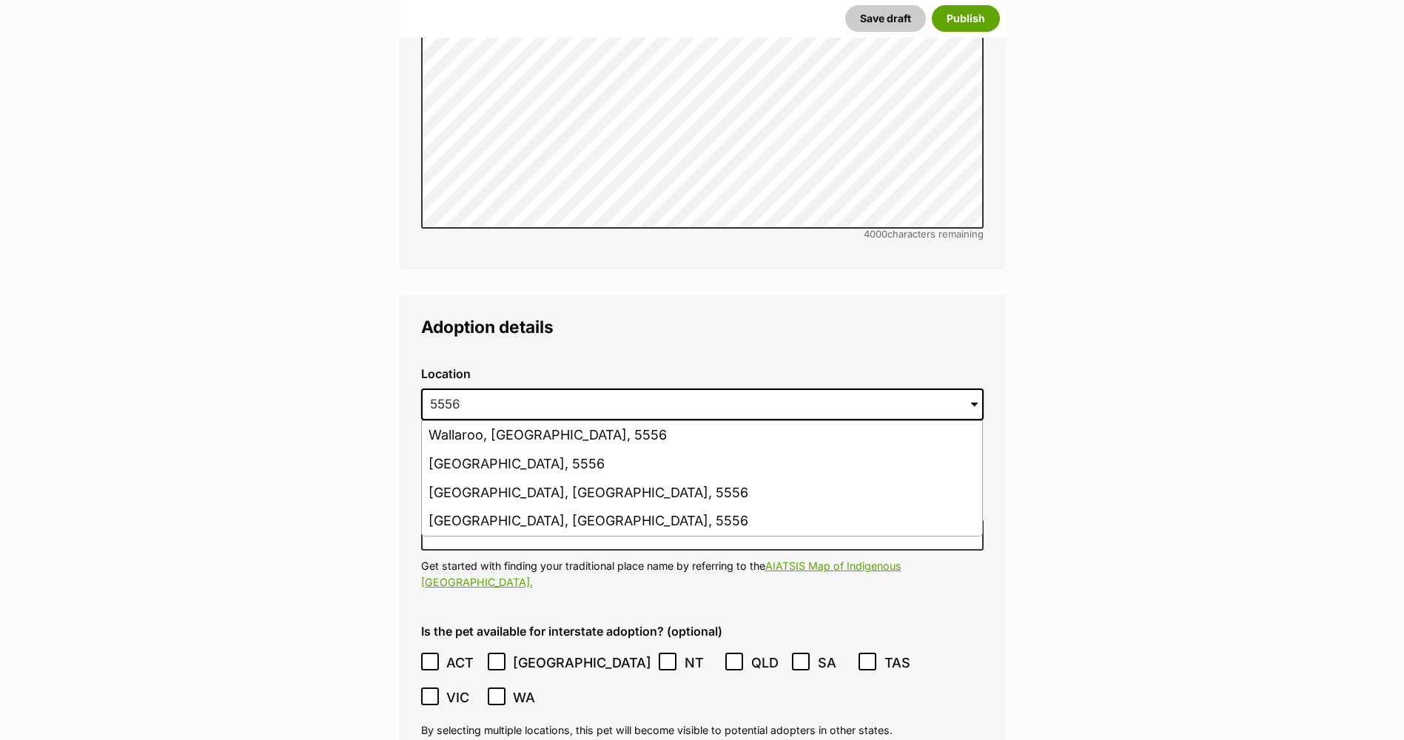
click at [636, 420] on ul "Wallaroo, South Australia, 5556 North Beach, South Australia, 5556 Wallaroo Pla…" at bounding box center [702, 478] width 562 height 116
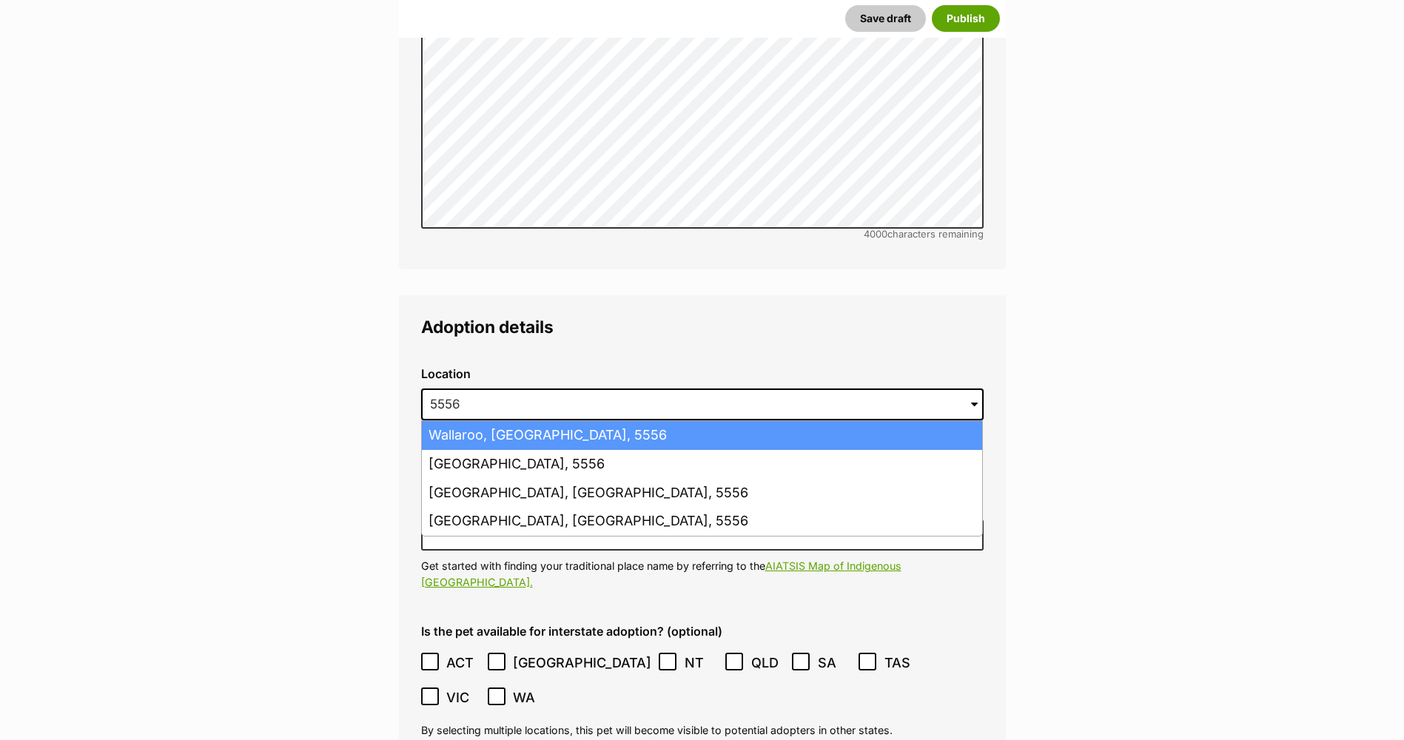
click at [636, 421] on li "Wallaroo, South Australia, 5556" at bounding box center [702, 435] width 560 height 29
type input "Wallaroo, South Australia, 5556"
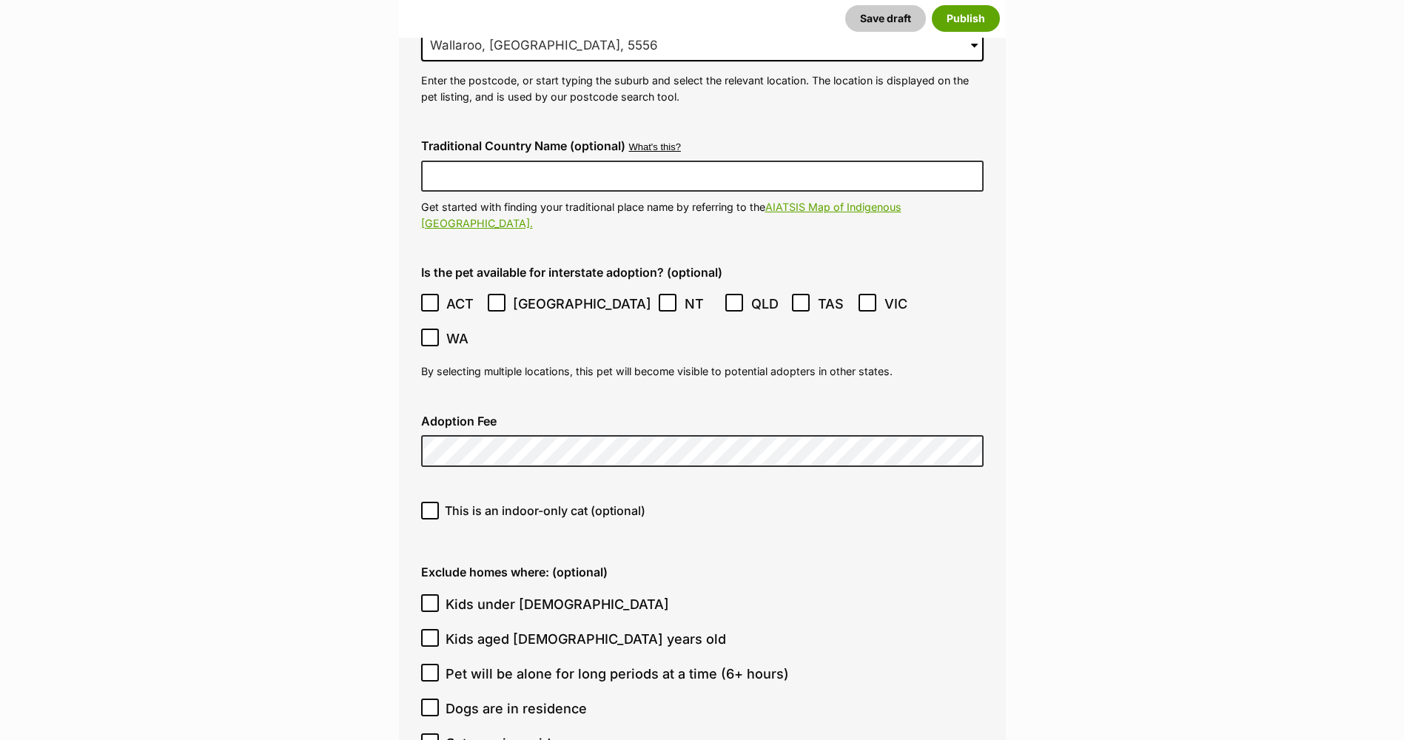
scroll to position [3702, 0]
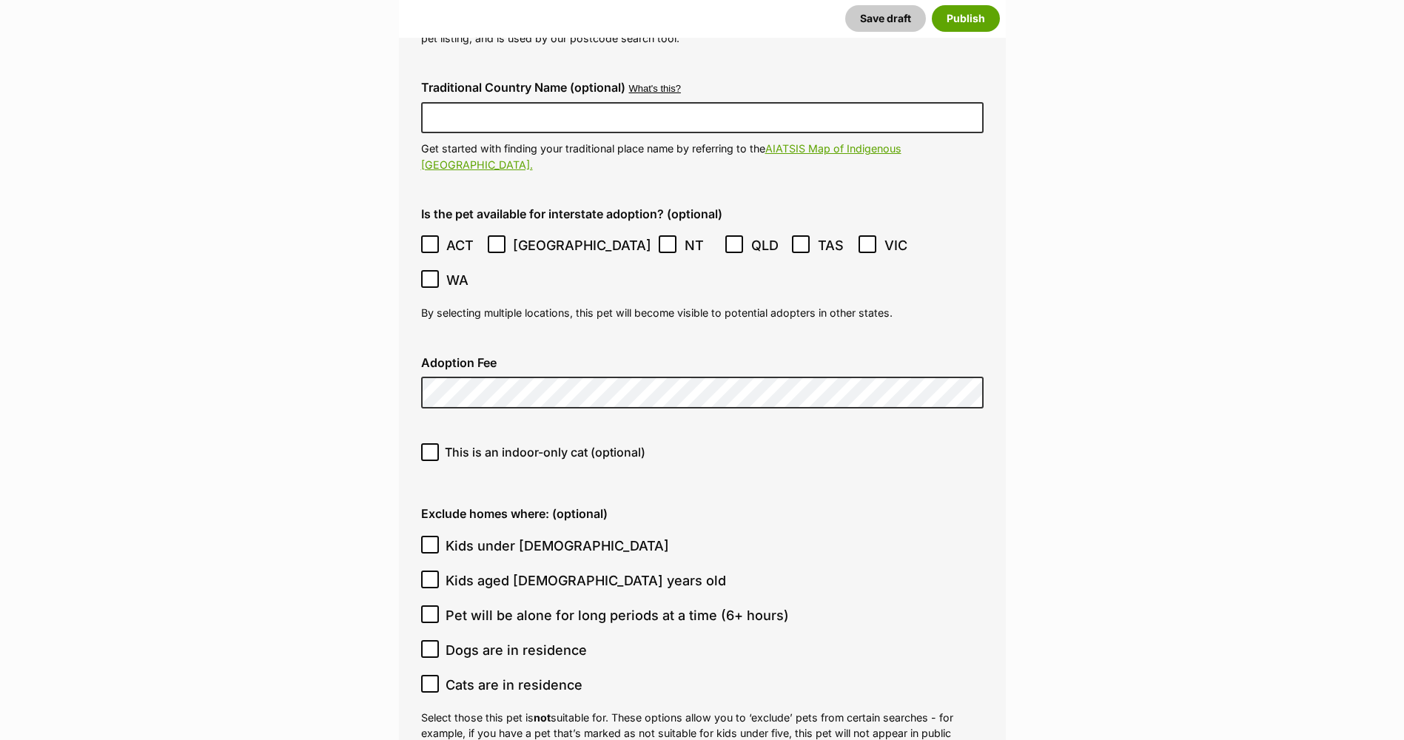
scroll to position [3776, 0]
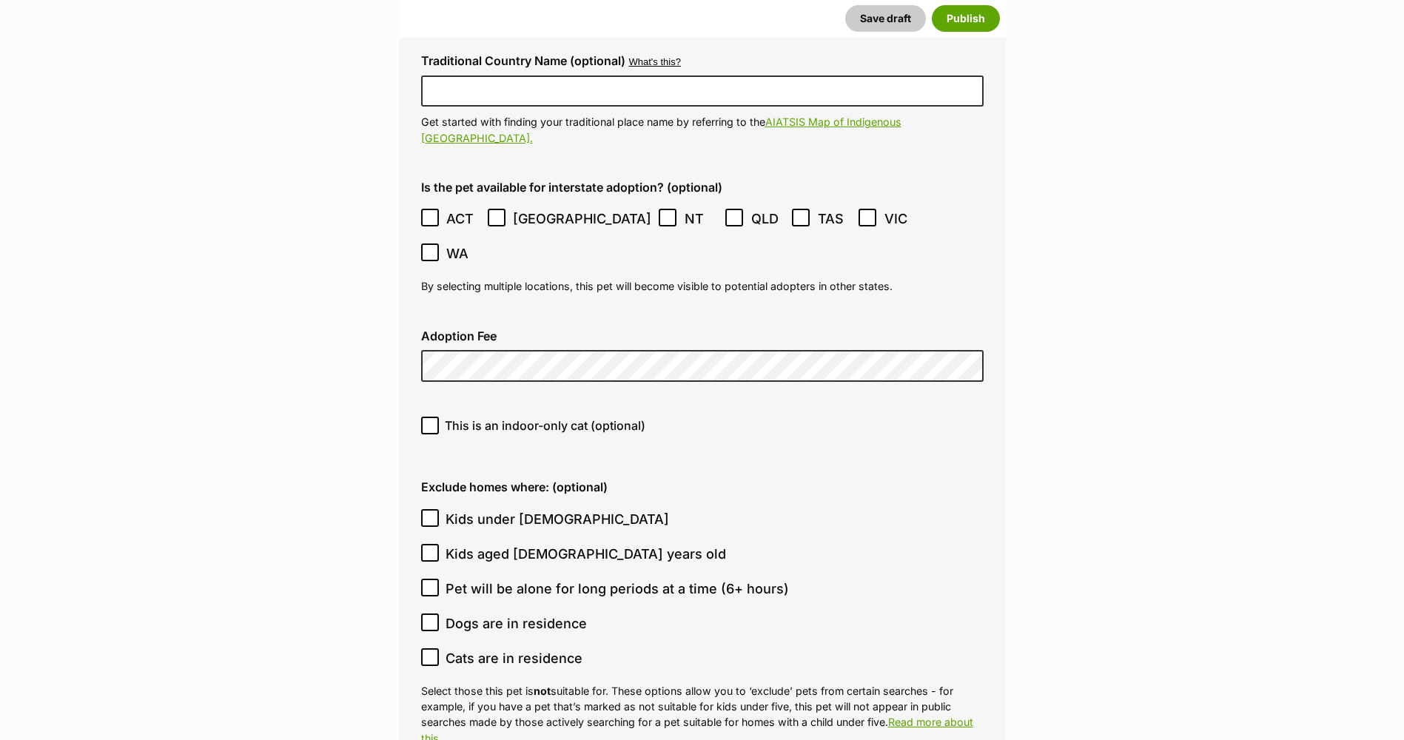
click at [448, 417] on span "This is an indoor-only cat (optional)" at bounding box center [545, 426] width 201 height 18
click at [439, 417] on input "This is an indoor-only cat (optional)" at bounding box center [430, 426] width 18 height 18
checkbox input "true"
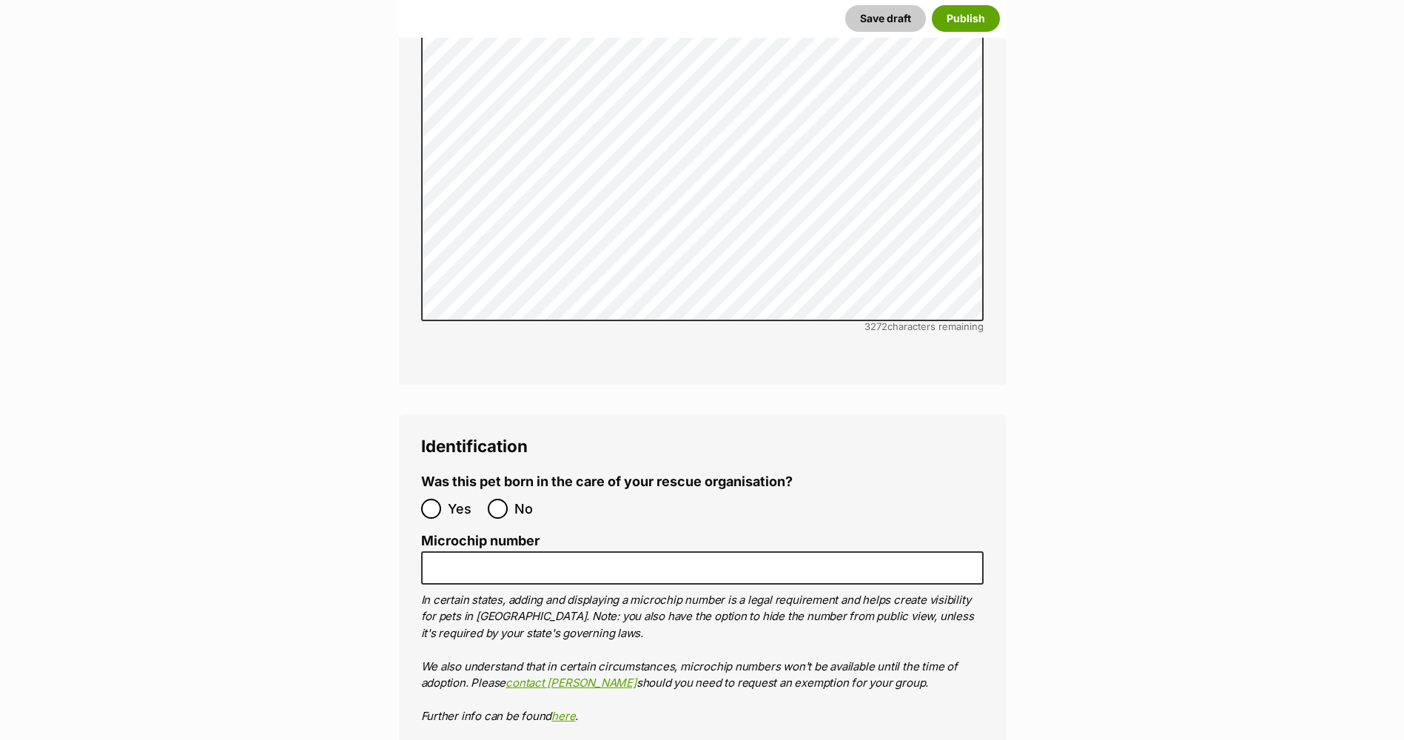
scroll to position [4738, 0]
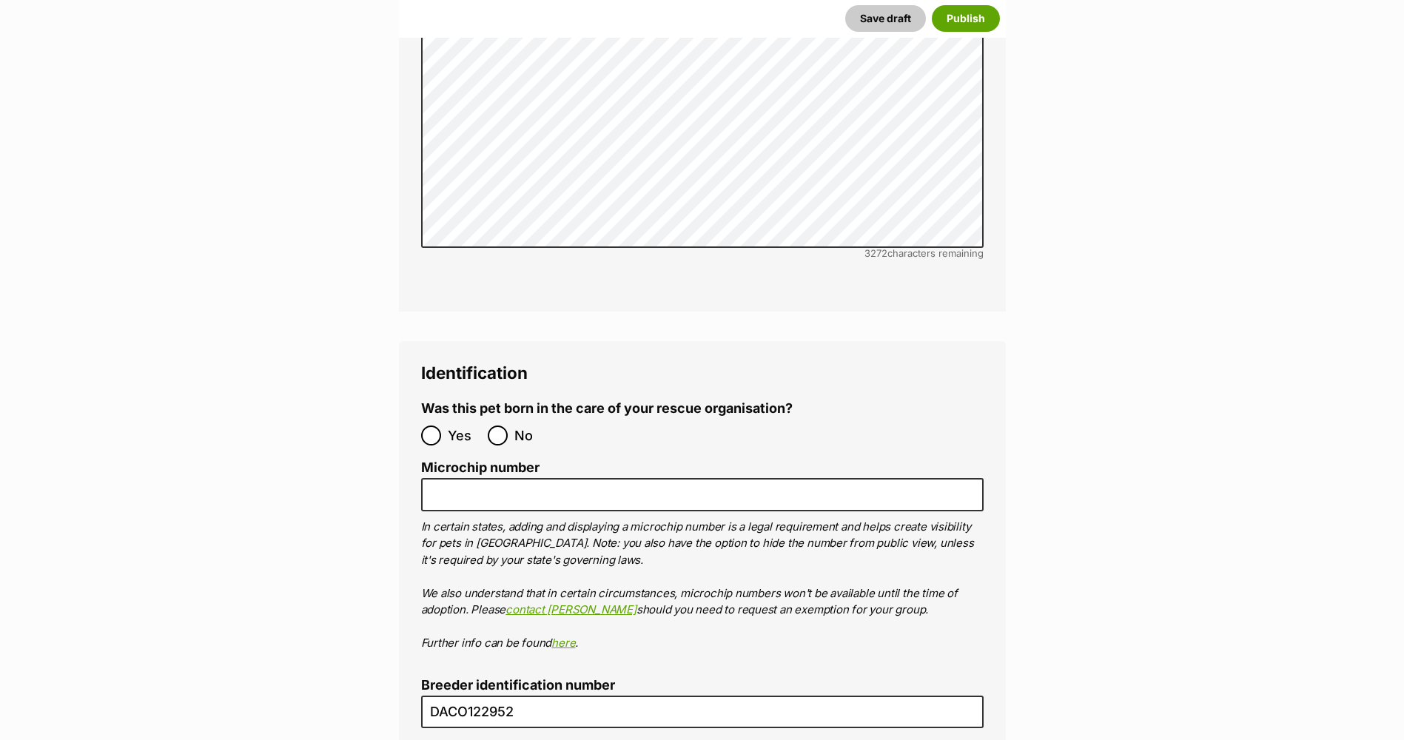
click at [518, 425] on span "No" at bounding box center [530, 435] width 33 height 20
click at [508, 425] on input "No" at bounding box center [498, 435] width 20 height 20
radio input "true"
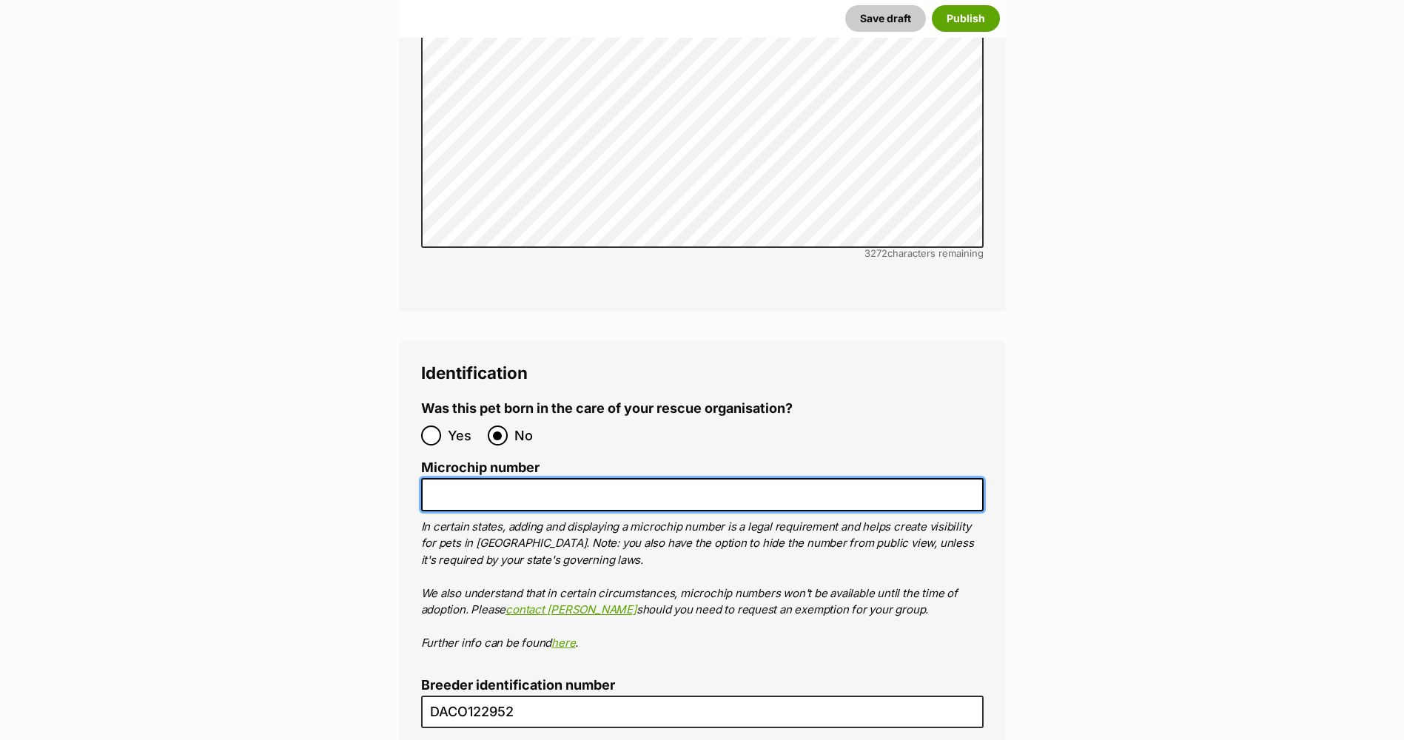
click at [508, 478] on input "Microchip number" at bounding box center [702, 494] width 562 height 33
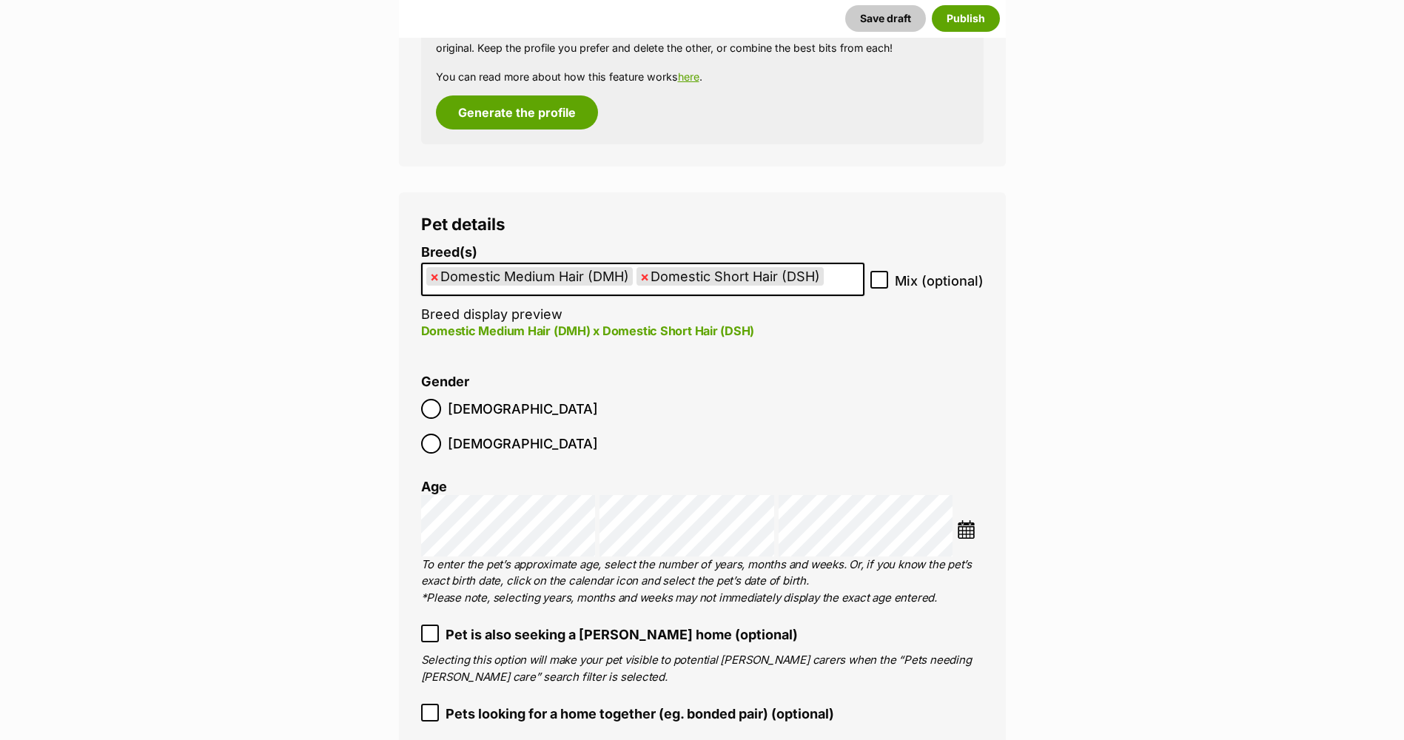
scroll to position [1631, 0]
type input "991003000760633"
click at [954, 496] on div "Choose Date" at bounding box center [702, 526] width 562 height 61
click at [966, 522] on img at bounding box center [966, 531] width 18 height 18
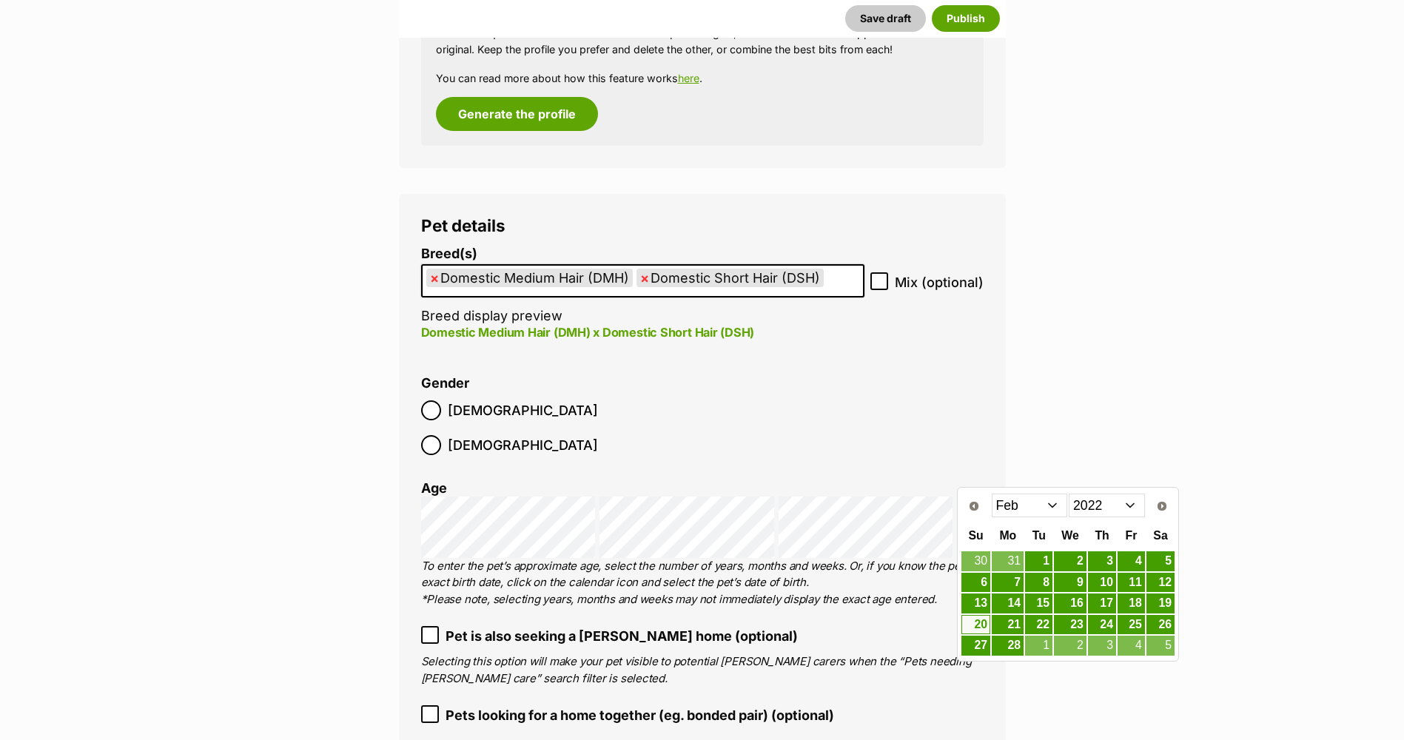
click at [1133, 505] on select "2012 2013 2014 2015 2016 2017 2018 2019 2020 2021 2022 2023 2024 2025" at bounding box center [1106, 506] width 76 height 24
click at [1048, 503] on select "Jan Feb Mar Apr May Jun Jul Aug Sep Oct Nov Dec" at bounding box center [1029, 506] width 76 height 24
click at [1131, 621] on link "27" at bounding box center [1130, 625] width 27 height 18
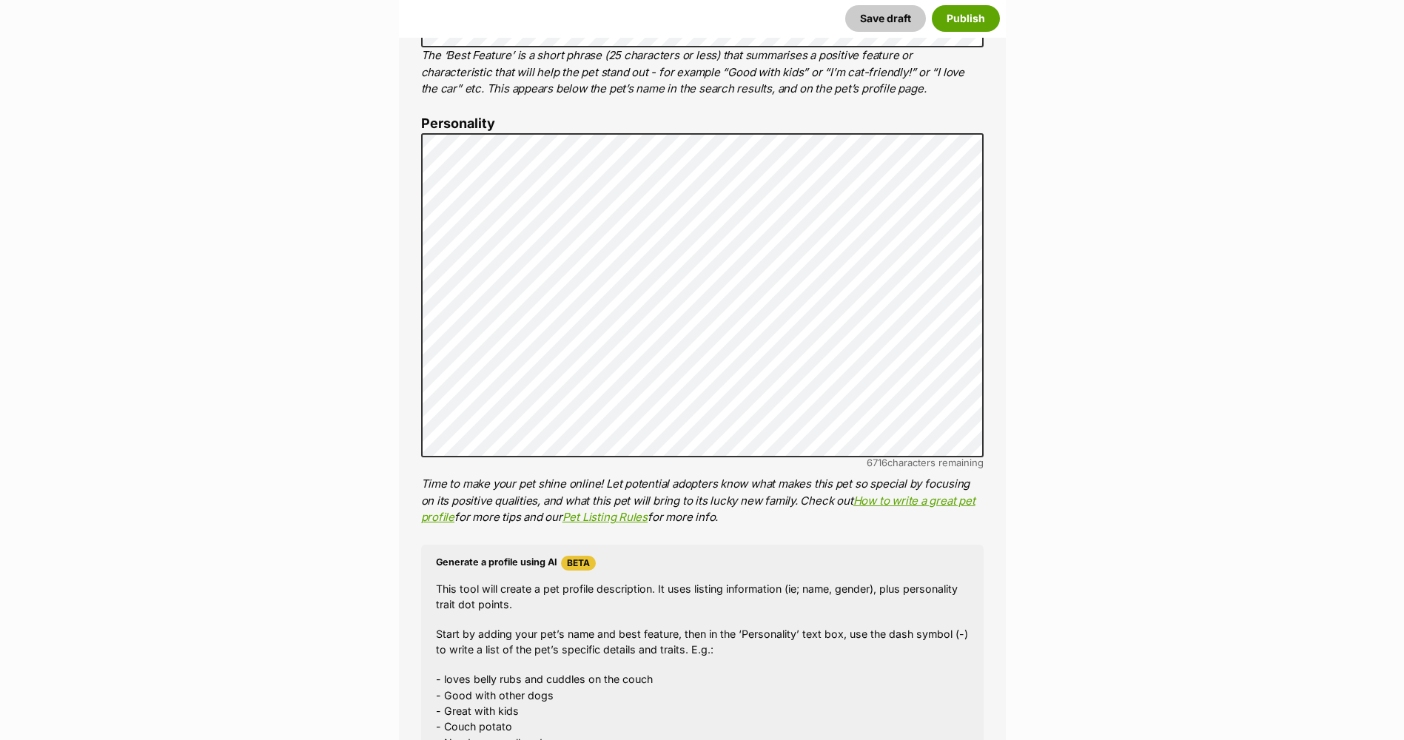
scroll to position [817, 0]
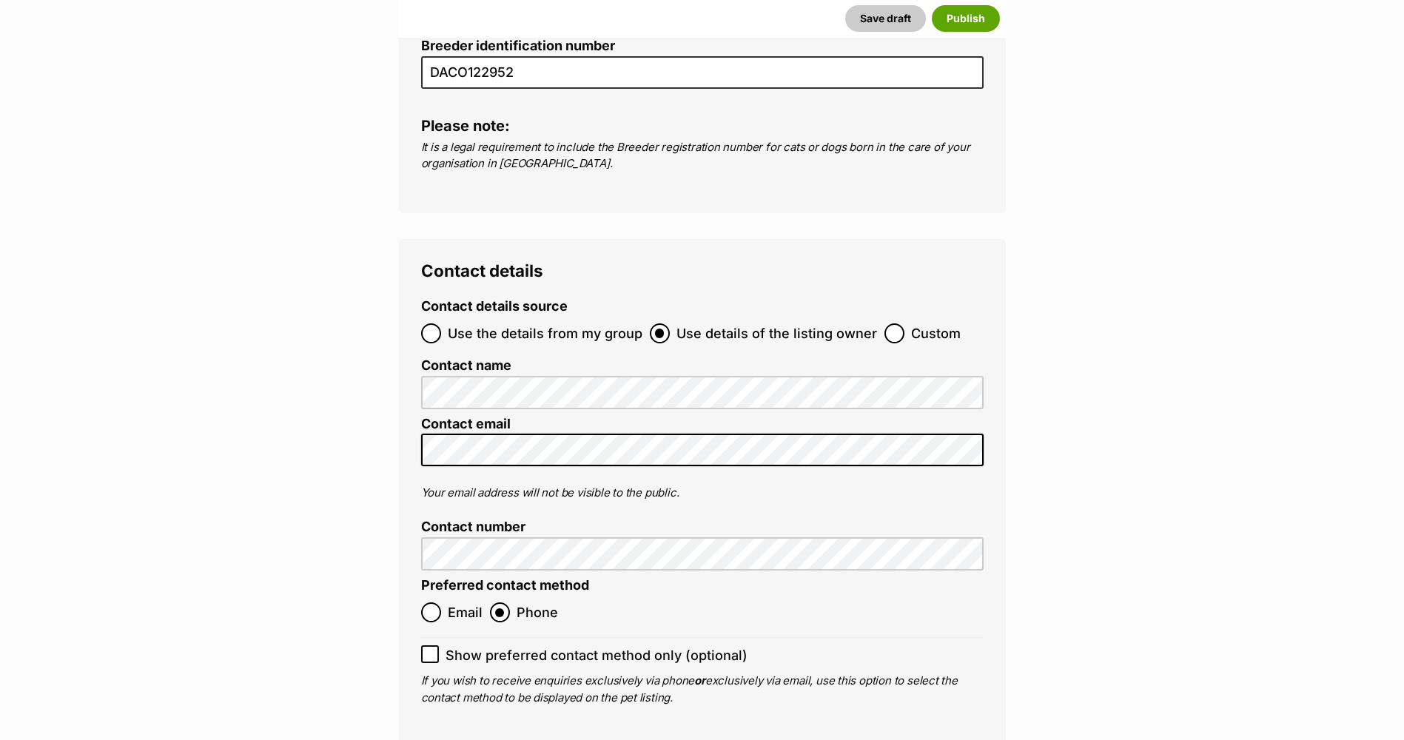
scroll to position [5478, 0]
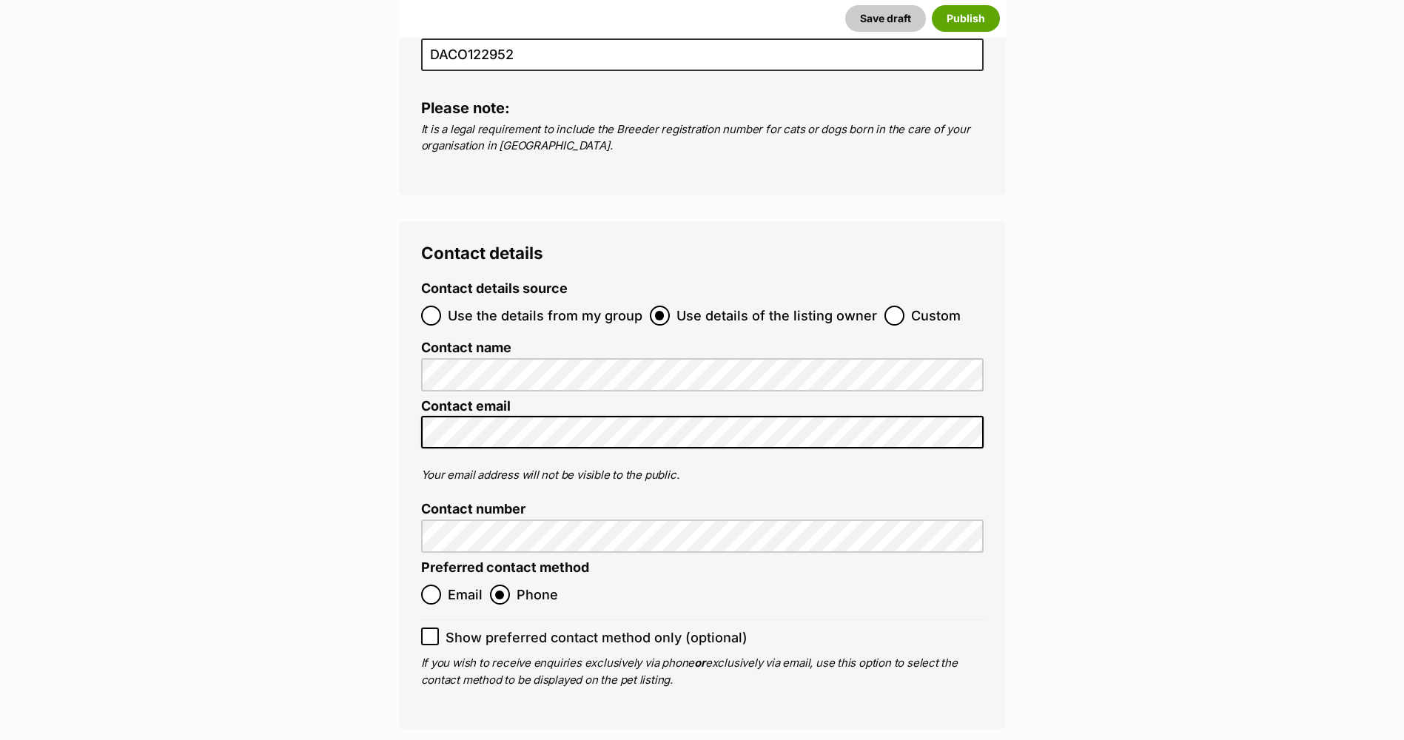
click at [505, 298] on ol "Use the details from my group Use details of the listing owner Custom" at bounding box center [702, 315] width 562 height 35
click at [508, 306] on span "Use the details from my group" at bounding box center [545, 316] width 195 height 20
click at [441, 306] on input "Use the details from my group" at bounding box center [431, 316] width 20 height 20
radio input "true"
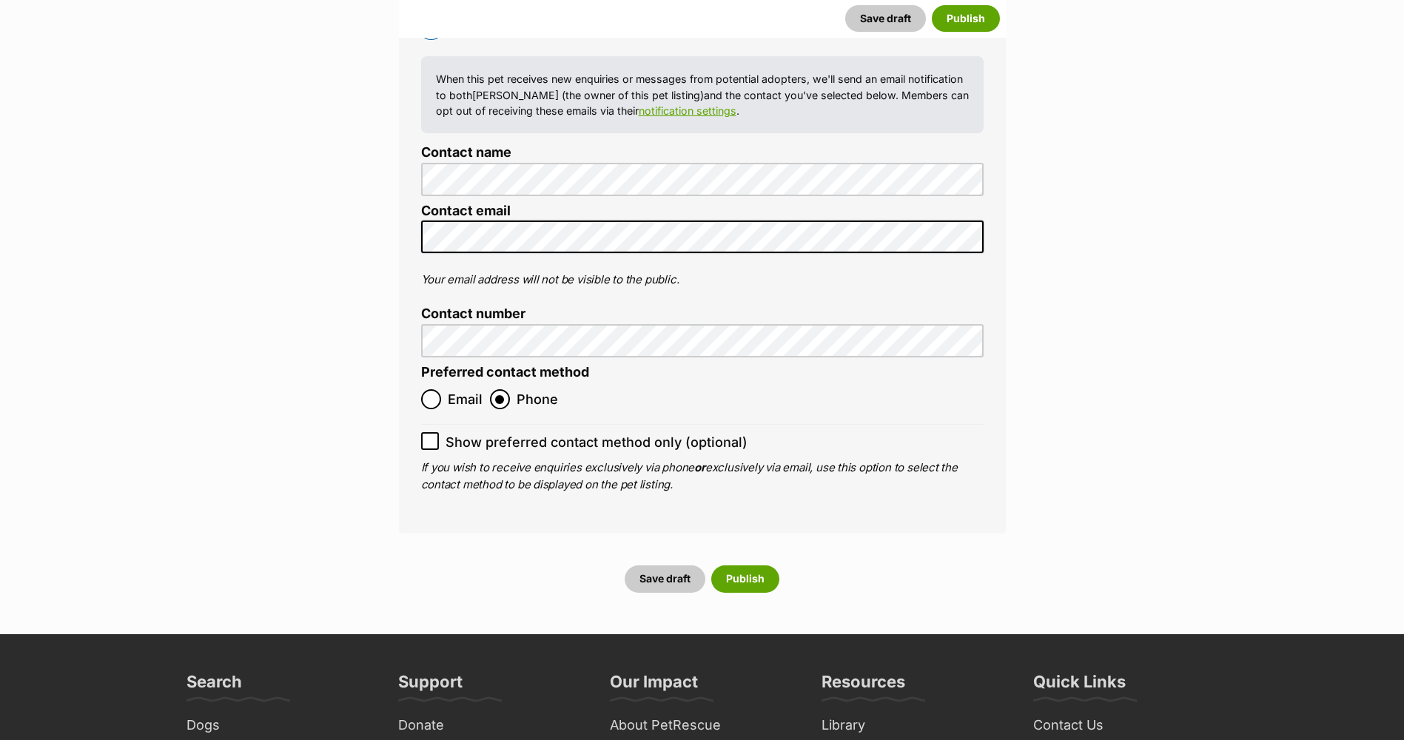
scroll to position [5774, 0]
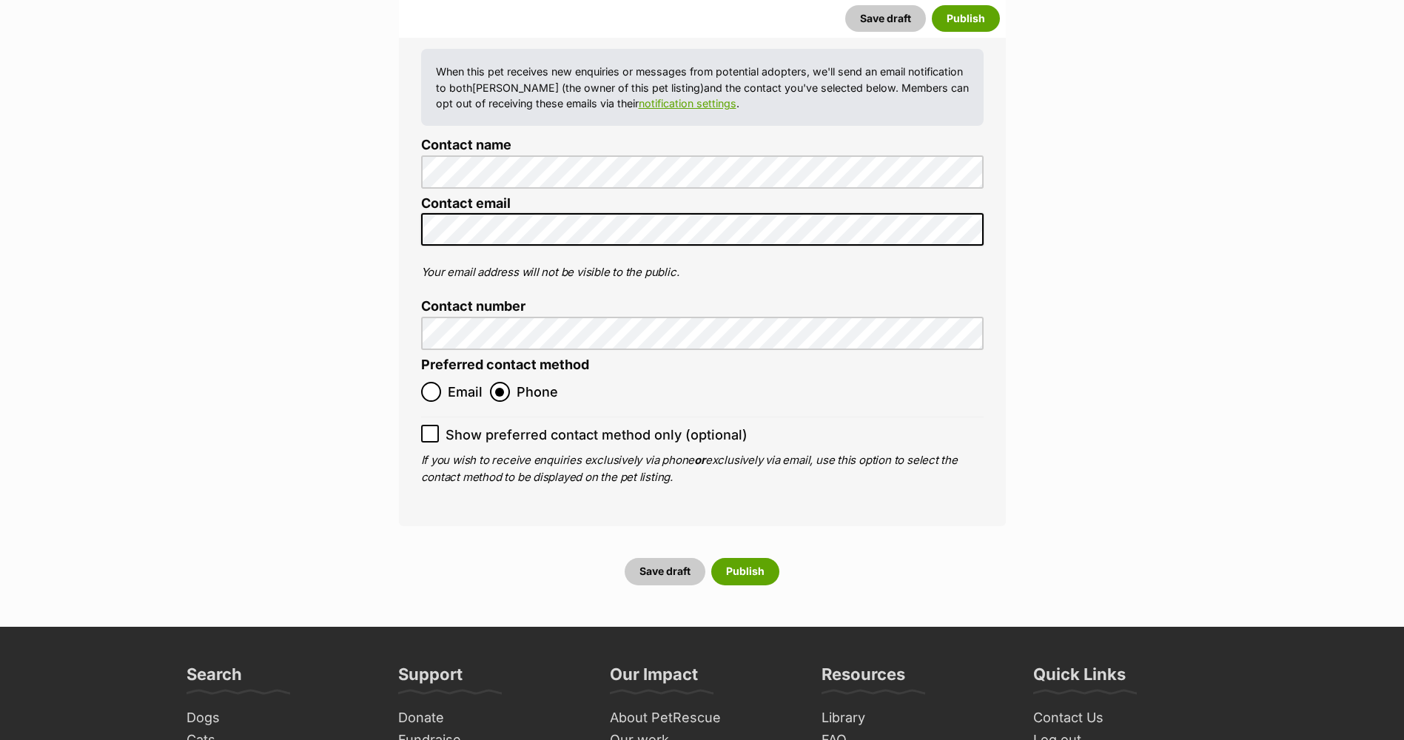
click at [417, 344] on div "Contact details Contact details source Use the details from my group Use detail…" at bounding box center [702, 226] width 607 height 602
click at [427, 431] on icon at bounding box center [429, 434] width 9 height 7
click at [427, 425] on input "Show preferred contact method only (optional)" at bounding box center [430, 434] width 18 height 18
checkbox input "true"
click at [725, 558] on button "Publish" at bounding box center [745, 571] width 68 height 27
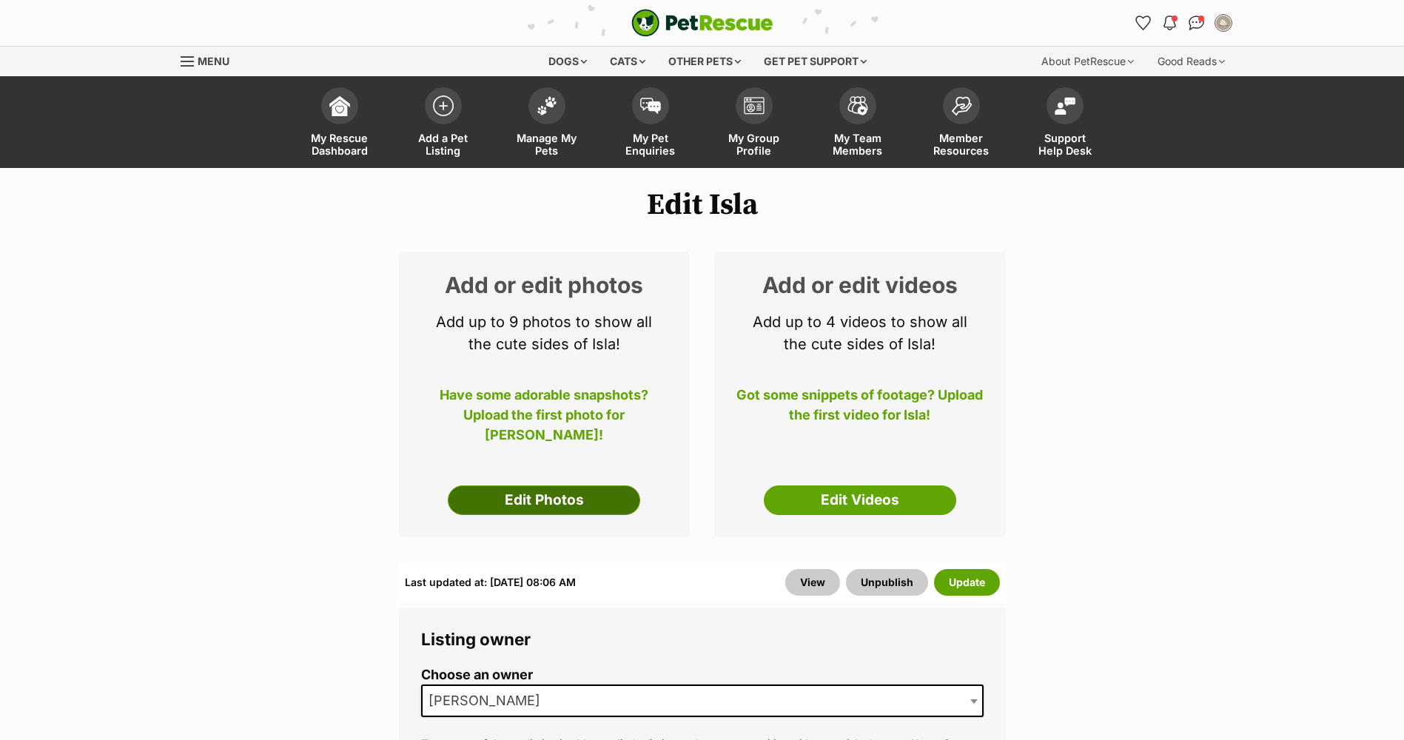
drag, startPoint x: 0, startPoint y: 0, endPoint x: 565, endPoint y: 498, distance: 752.8
click at [565, 498] on link "Edit Photos" at bounding box center [544, 500] width 192 height 30
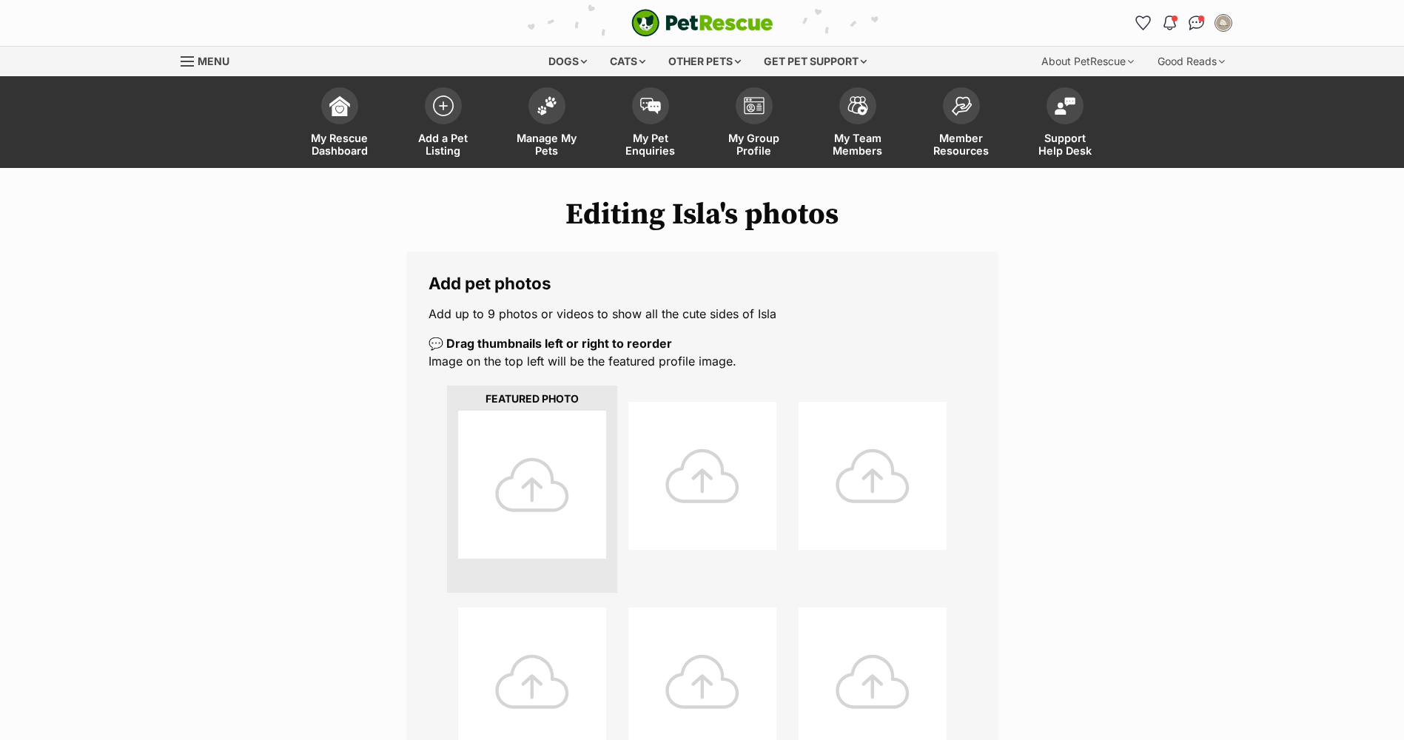
click at [565, 499] on div at bounding box center [532, 485] width 148 height 148
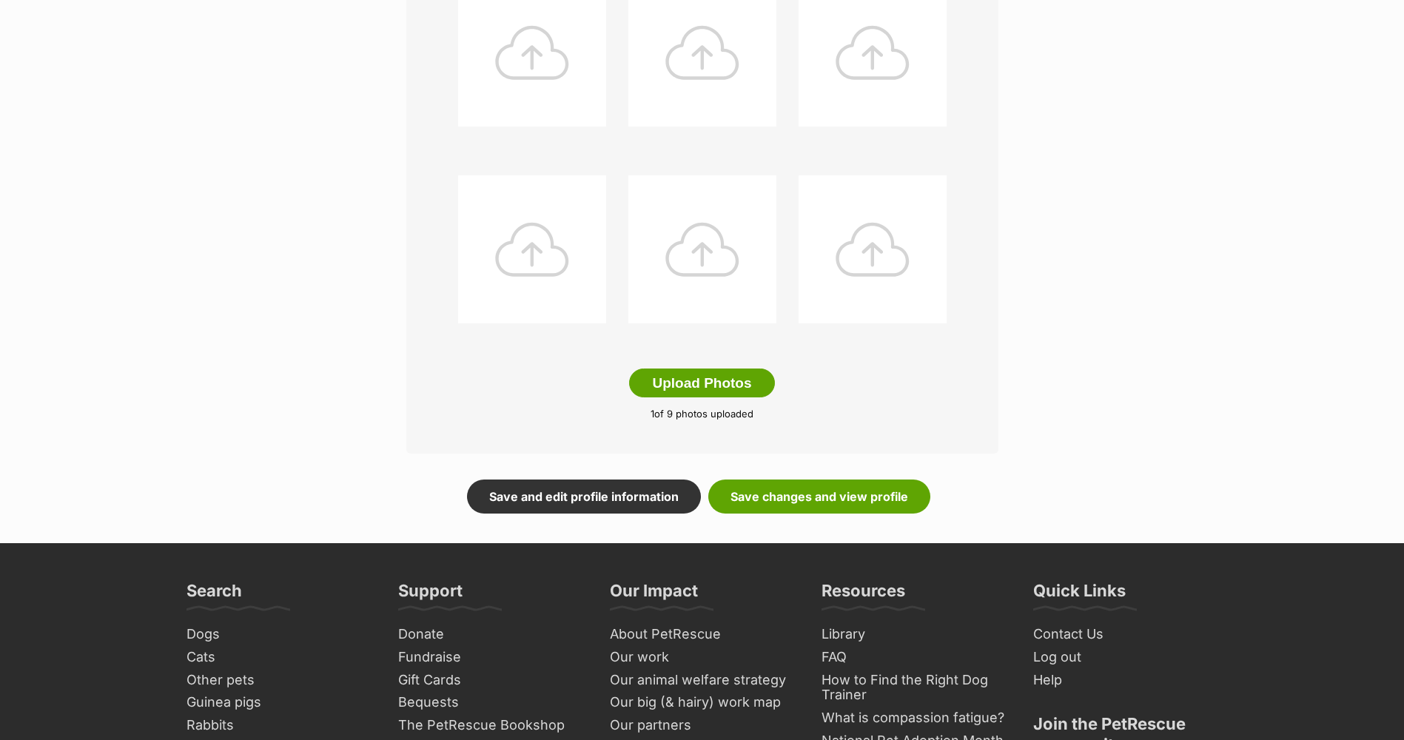
scroll to position [666, 0]
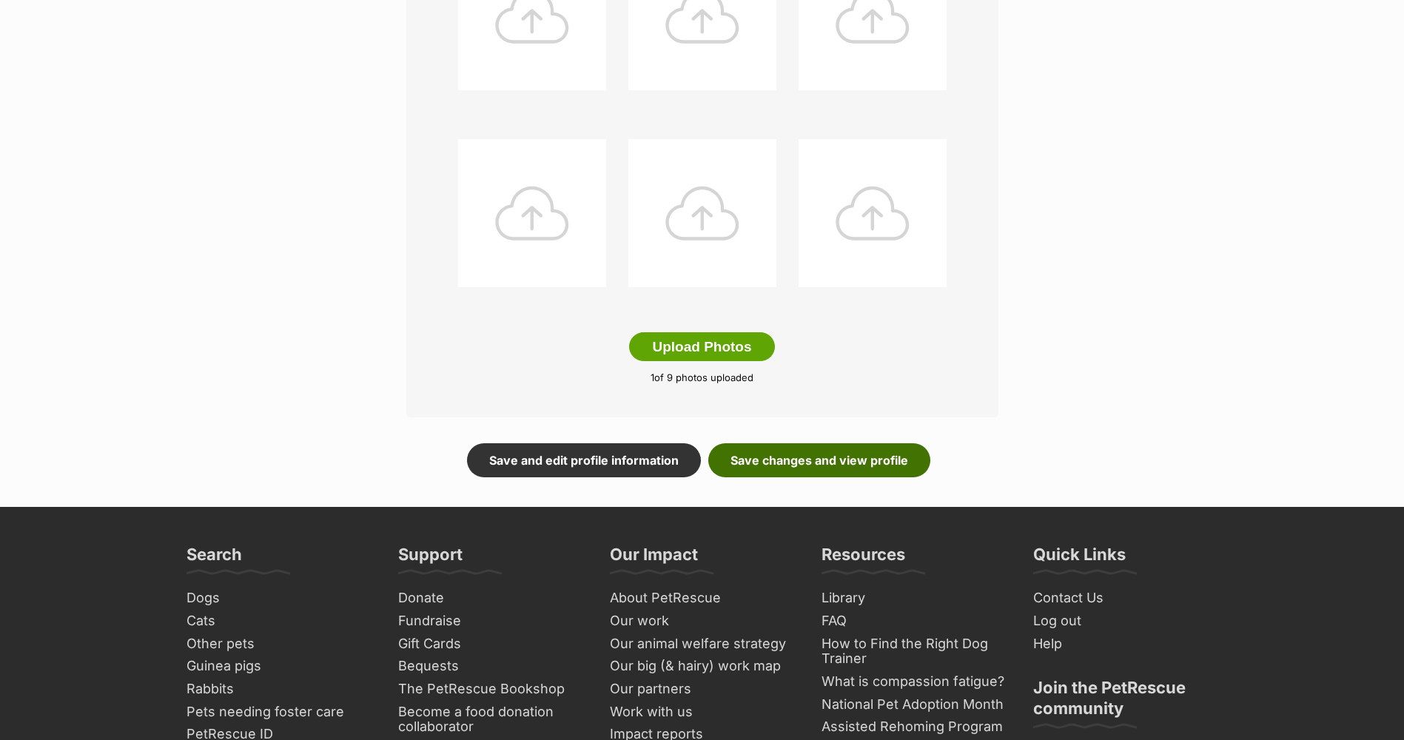
click at [891, 452] on link "Save changes and view profile" at bounding box center [819, 460] width 222 height 34
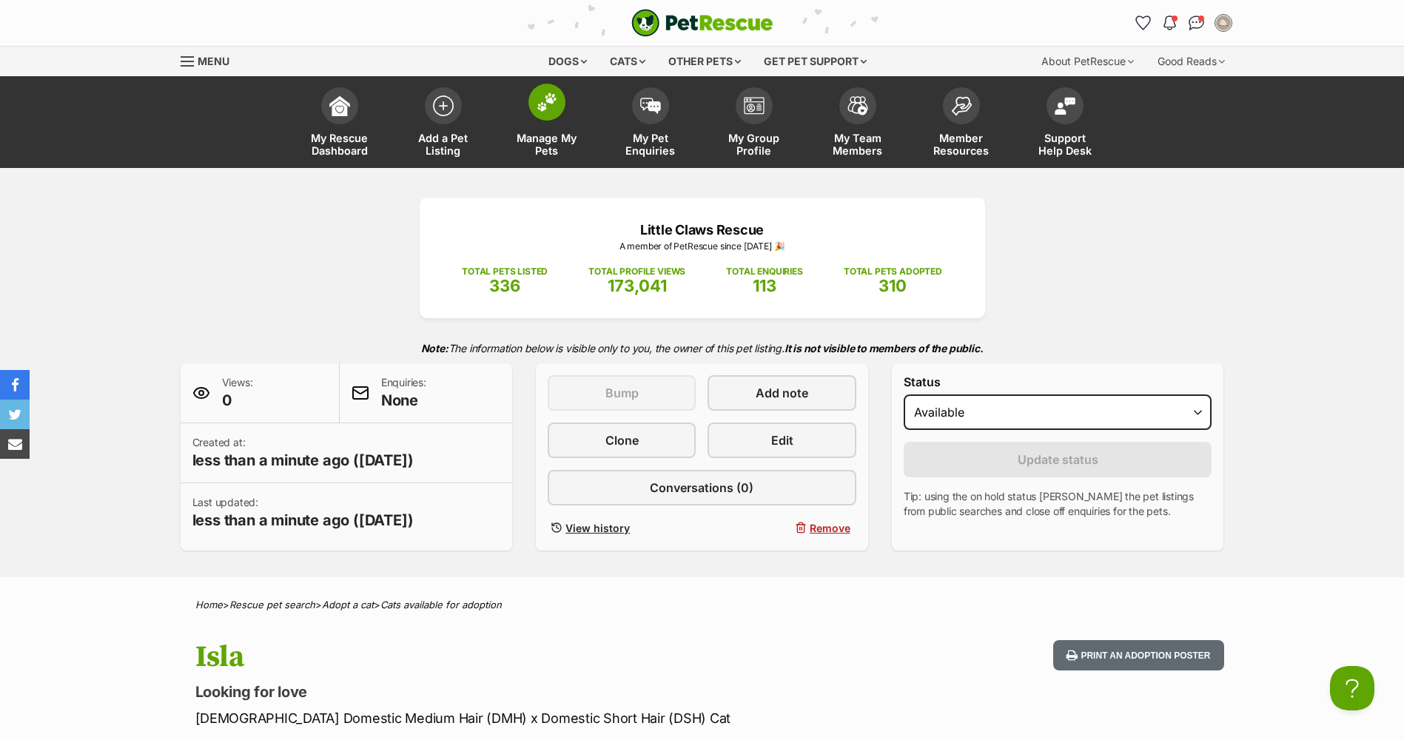
click at [539, 114] on span at bounding box center [546, 102] width 37 height 37
